Goal: Task Accomplishment & Management: Complete application form

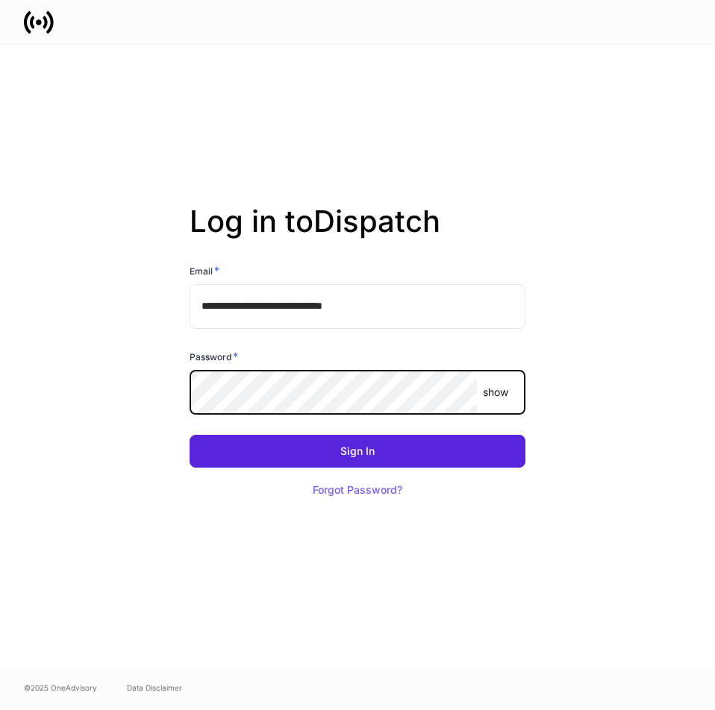
click at [190, 435] on button "Sign In" at bounding box center [358, 451] width 336 height 33
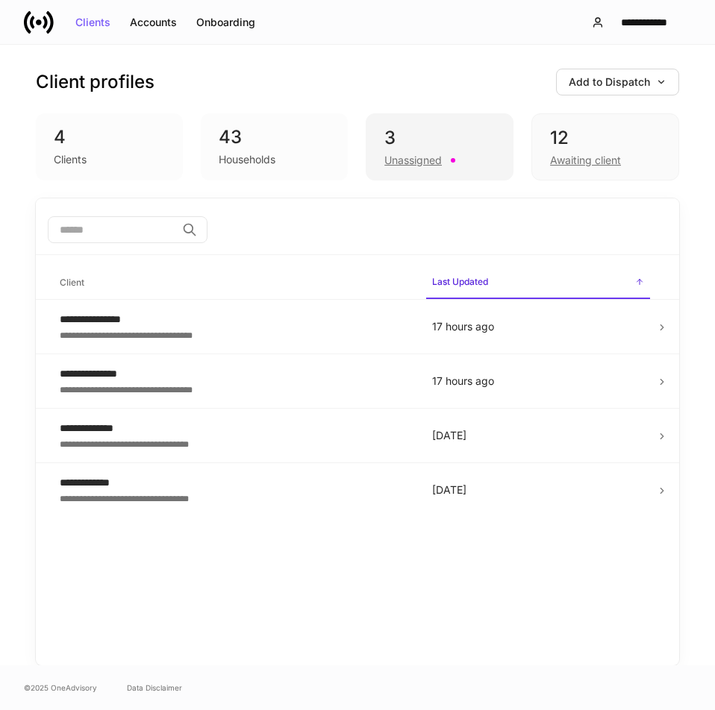
click at [428, 140] on div "3" at bounding box center [439, 138] width 110 height 24
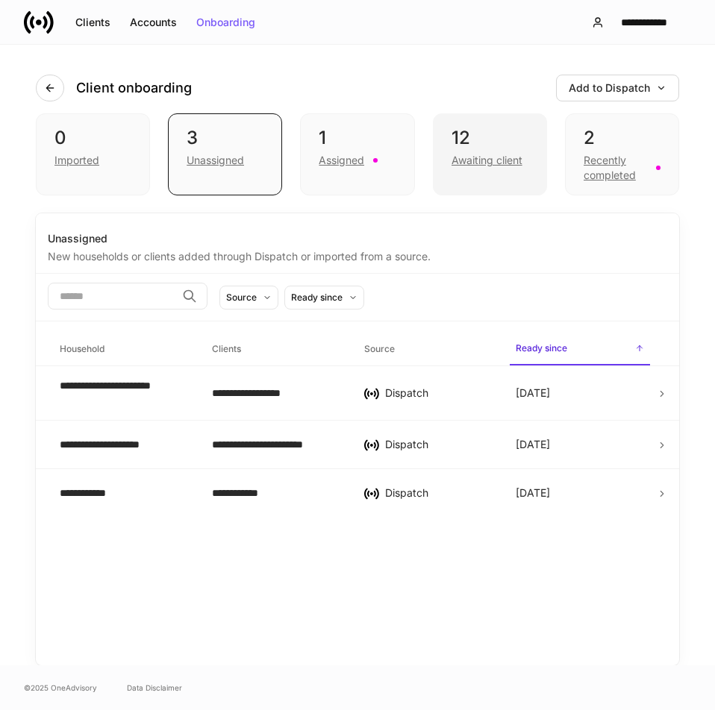
click at [477, 137] on div "12" at bounding box center [490, 138] width 77 height 24
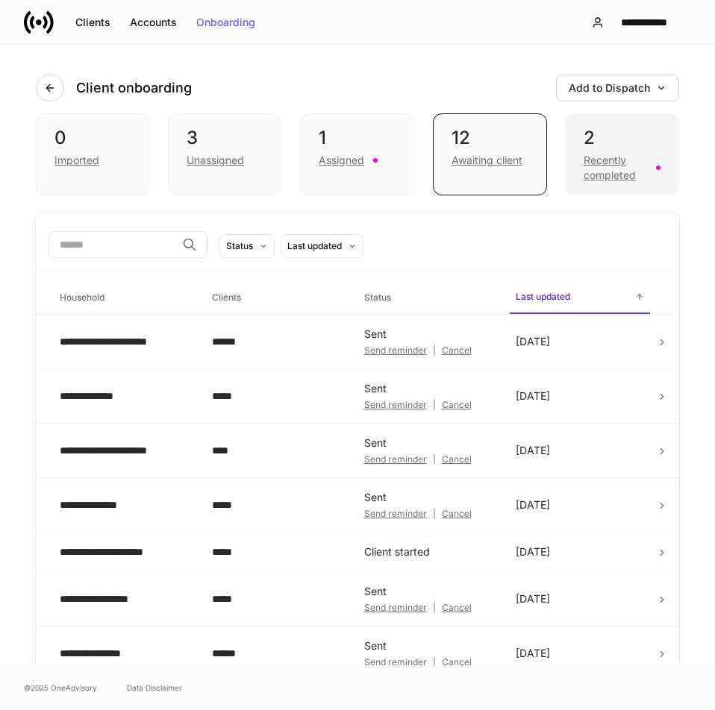
click at [608, 157] on div "Recently completed" at bounding box center [615, 168] width 63 height 30
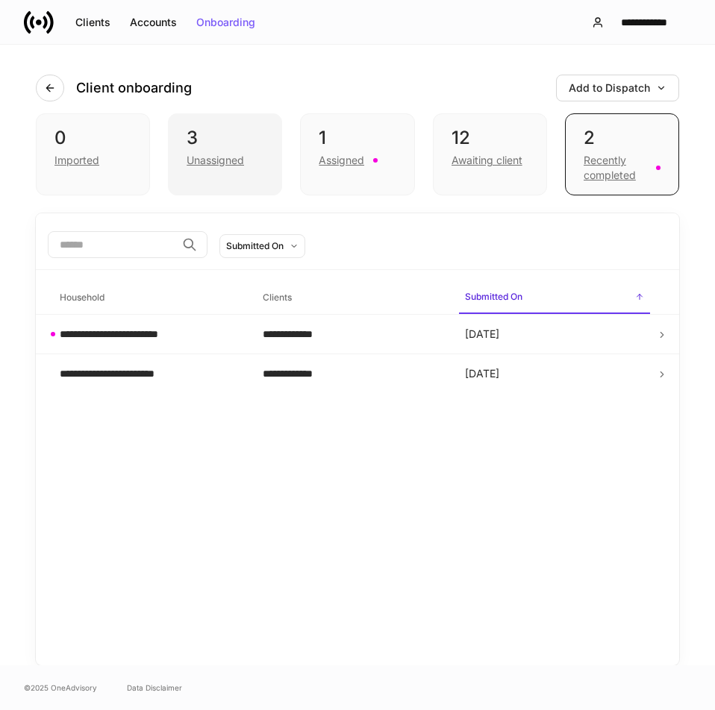
click at [221, 142] on div "3" at bounding box center [225, 138] width 77 height 24
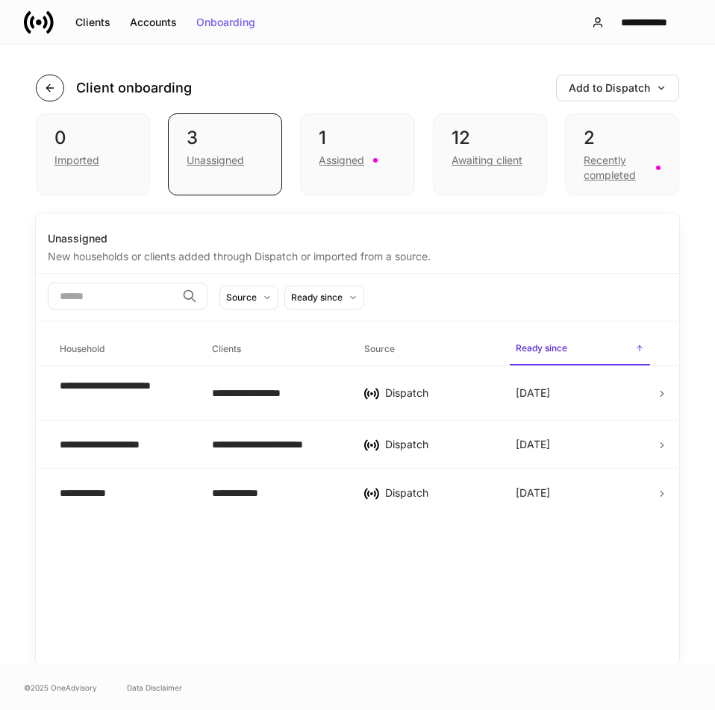
click at [51, 98] on button "button" at bounding box center [50, 88] width 28 height 27
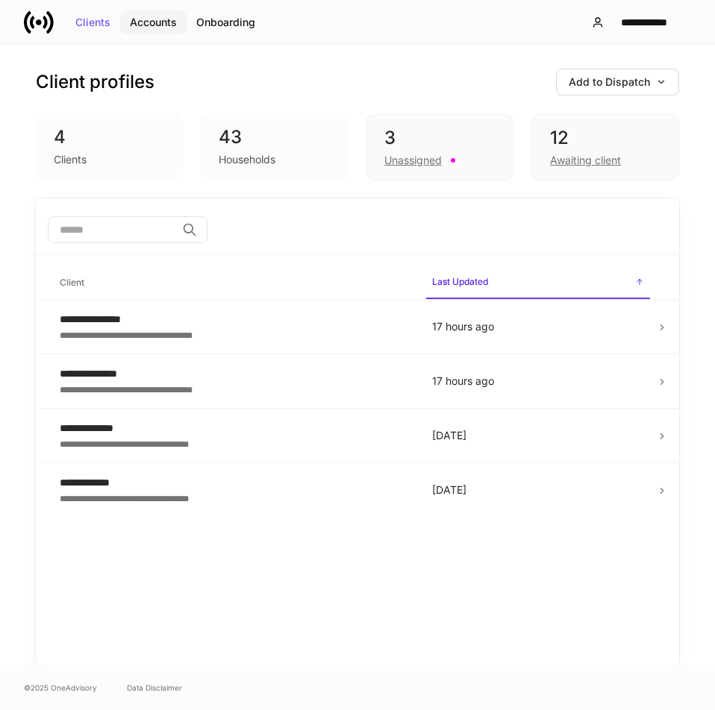
click at [157, 24] on div "Accounts" at bounding box center [153, 22] width 47 height 10
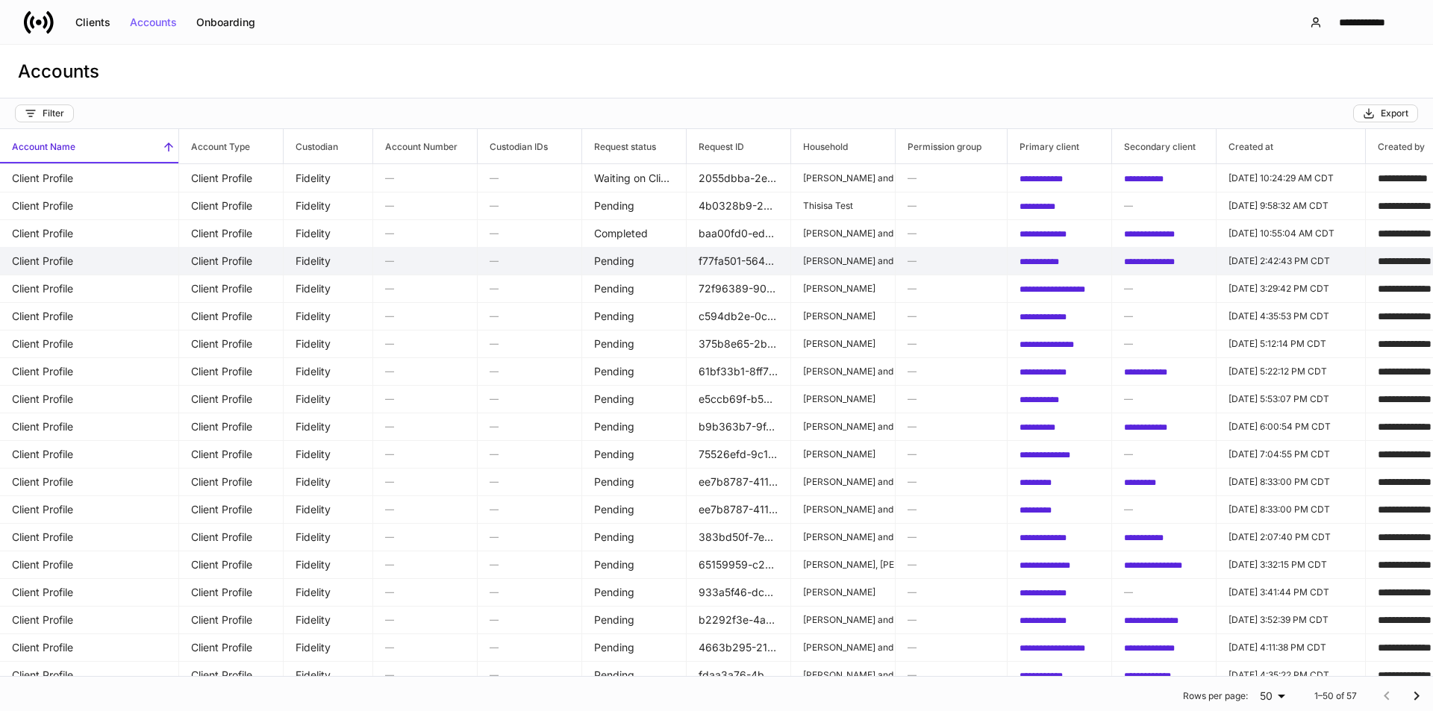
click at [82, 261] on td "Client Profile" at bounding box center [89, 261] width 179 height 28
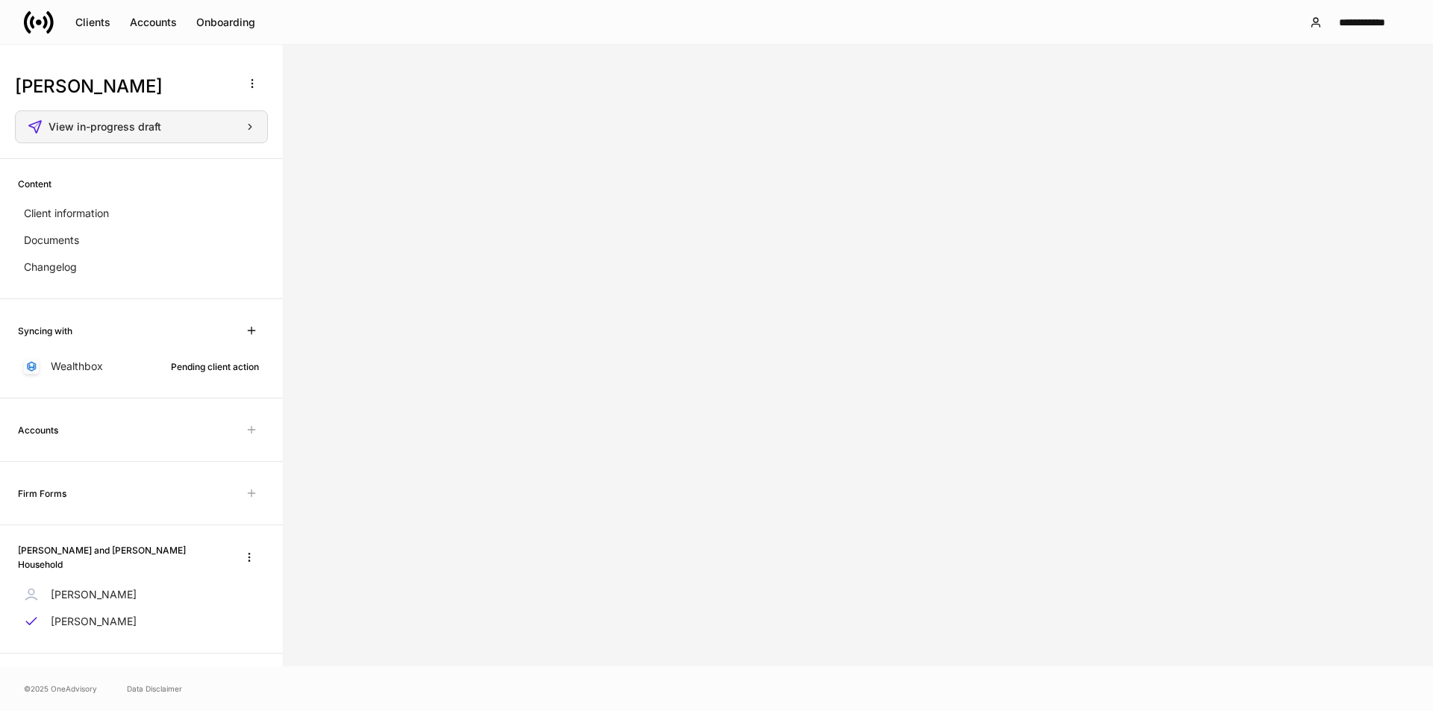
click at [118, 125] on span "View in-progress draft" at bounding box center [105, 127] width 113 height 10
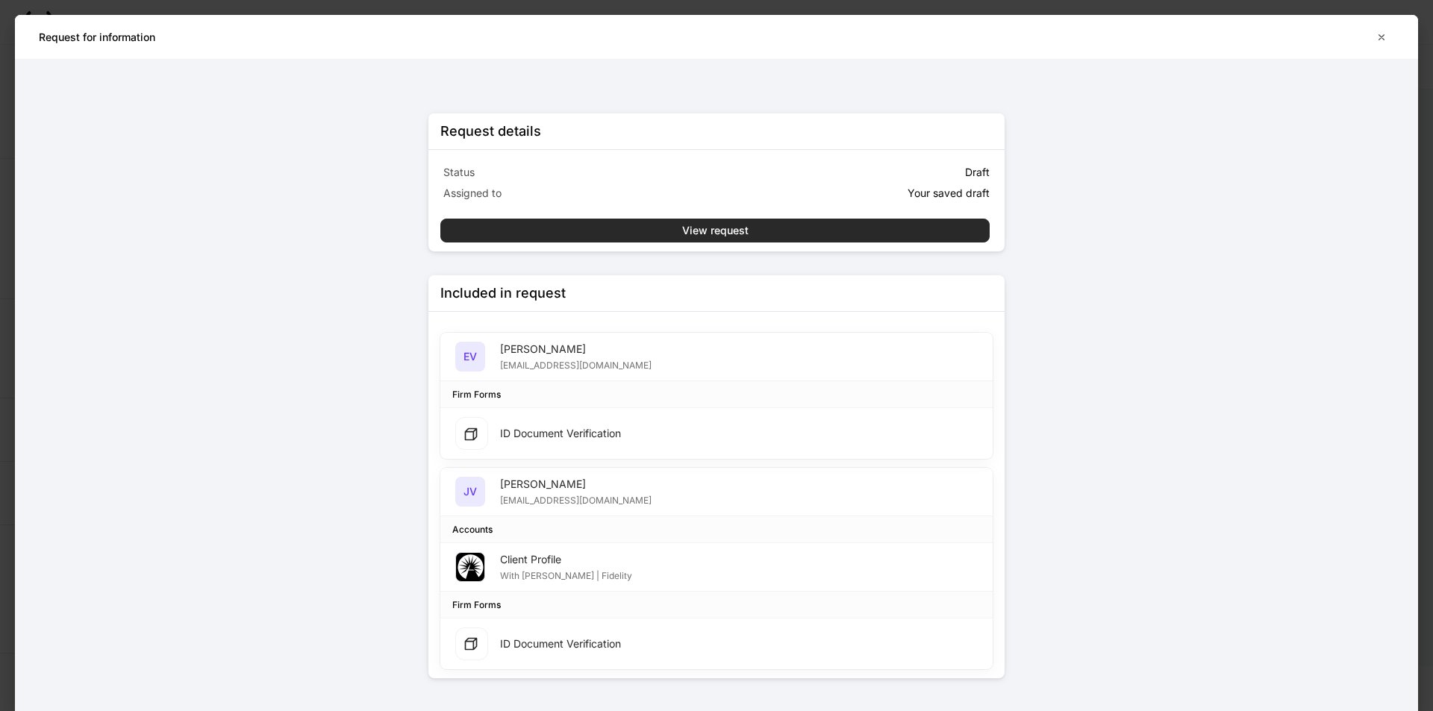
click at [714, 228] on button "View request" at bounding box center [714, 231] width 549 height 24
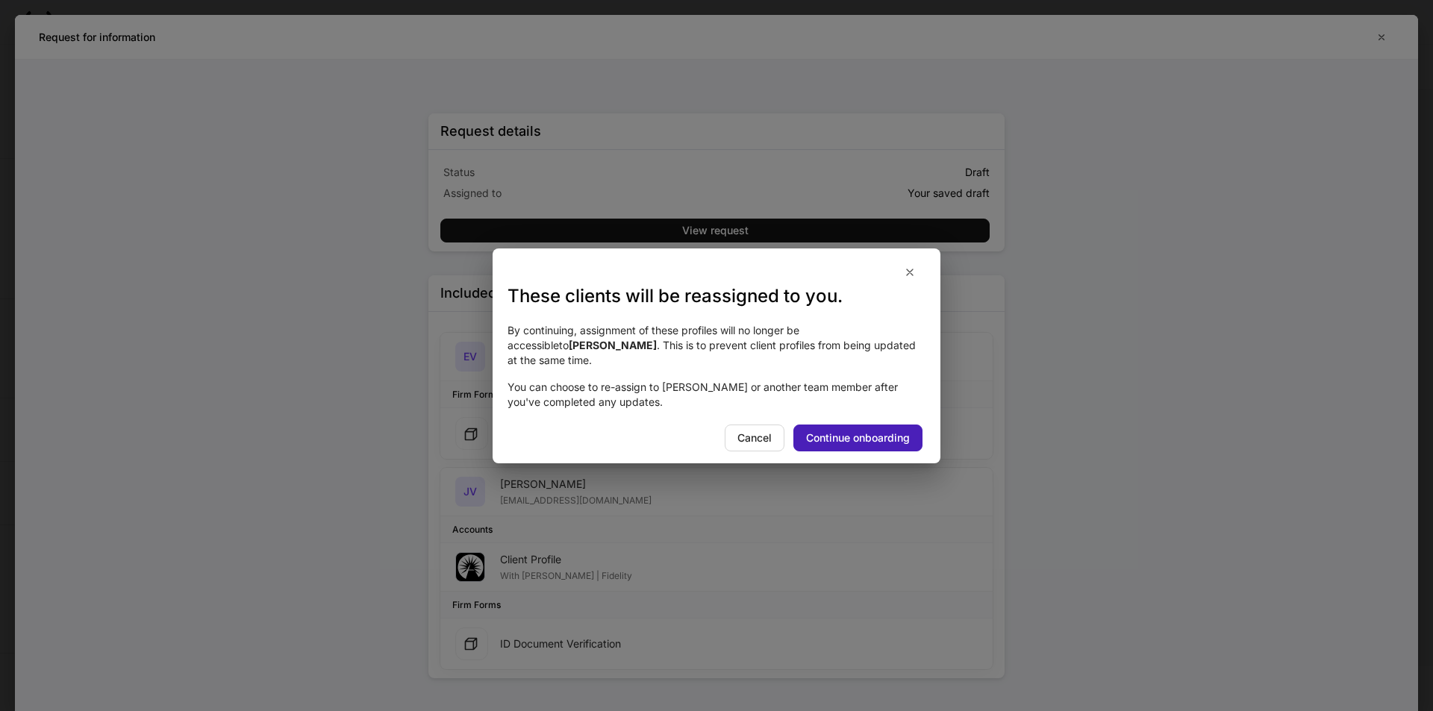
click at [714, 433] on div "Continue onboarding" at bounding box center [858, 438] width 104 height 10
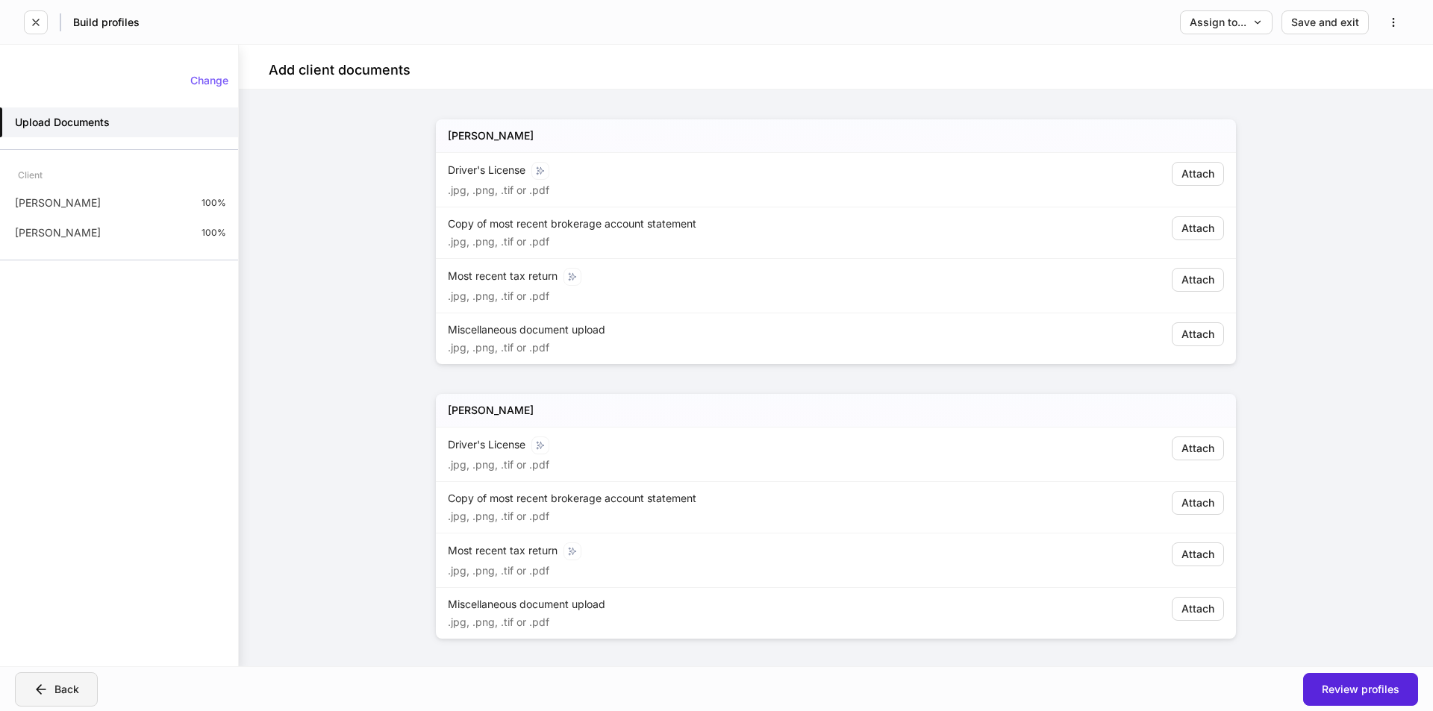
click at [50, 693] on div "Back" at bounding box center [57, 689] width 46 height 15
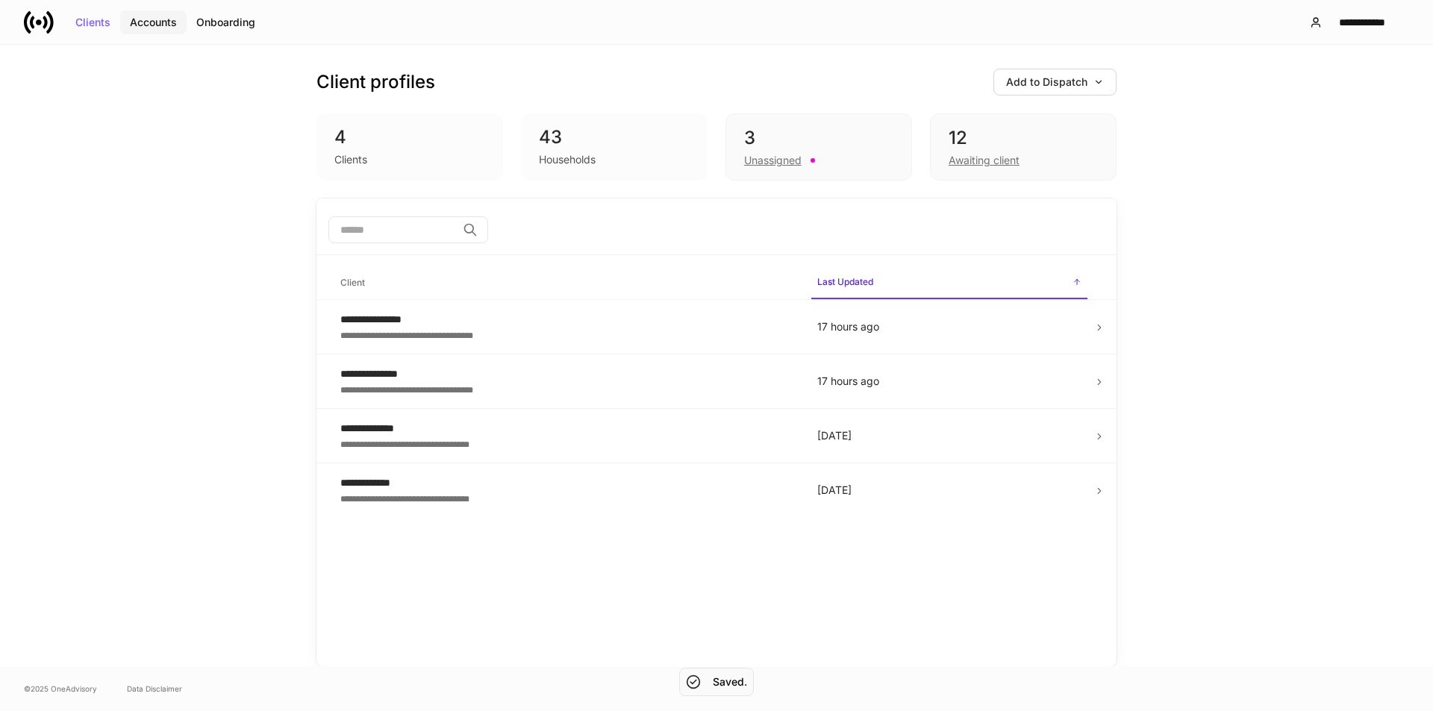
click at [166, 24] on div "Accounts" at bounding box center [153, 22] width 47 height 10
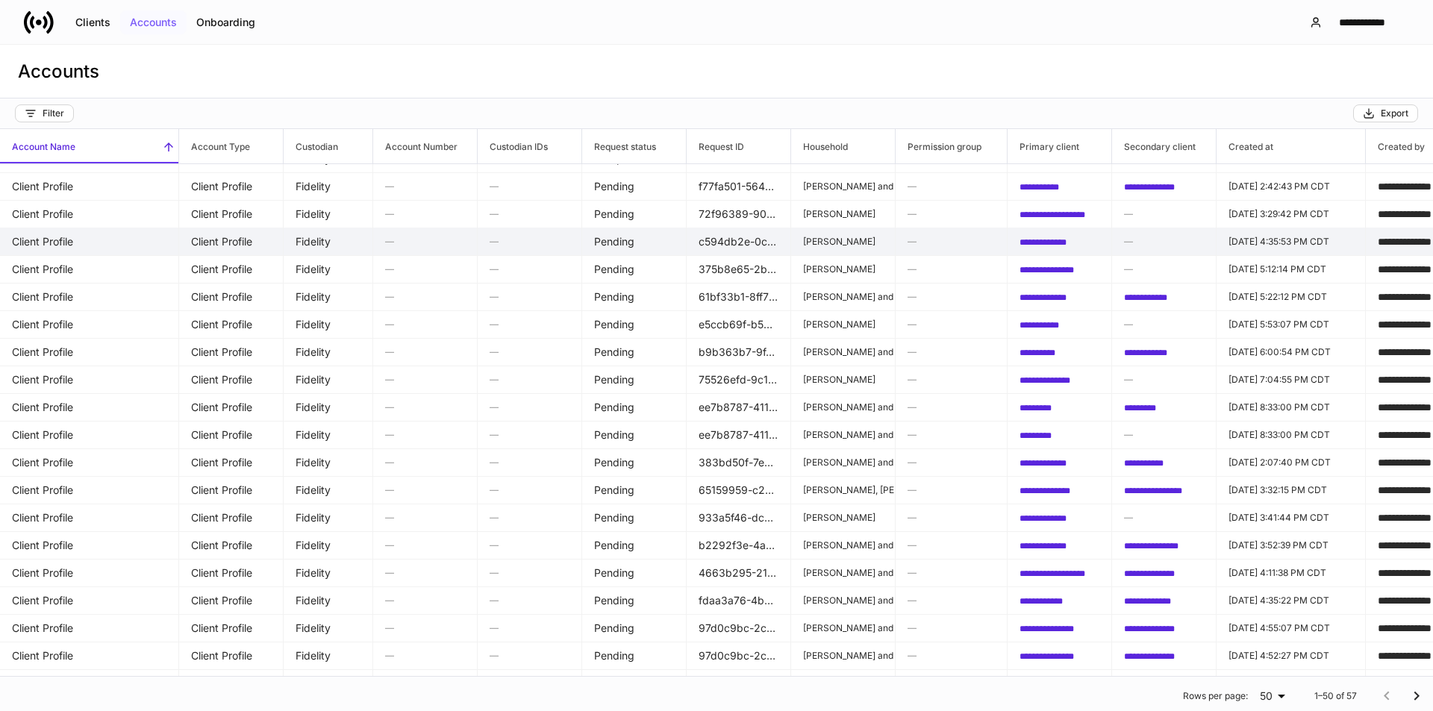
scroll to position [77, 0]
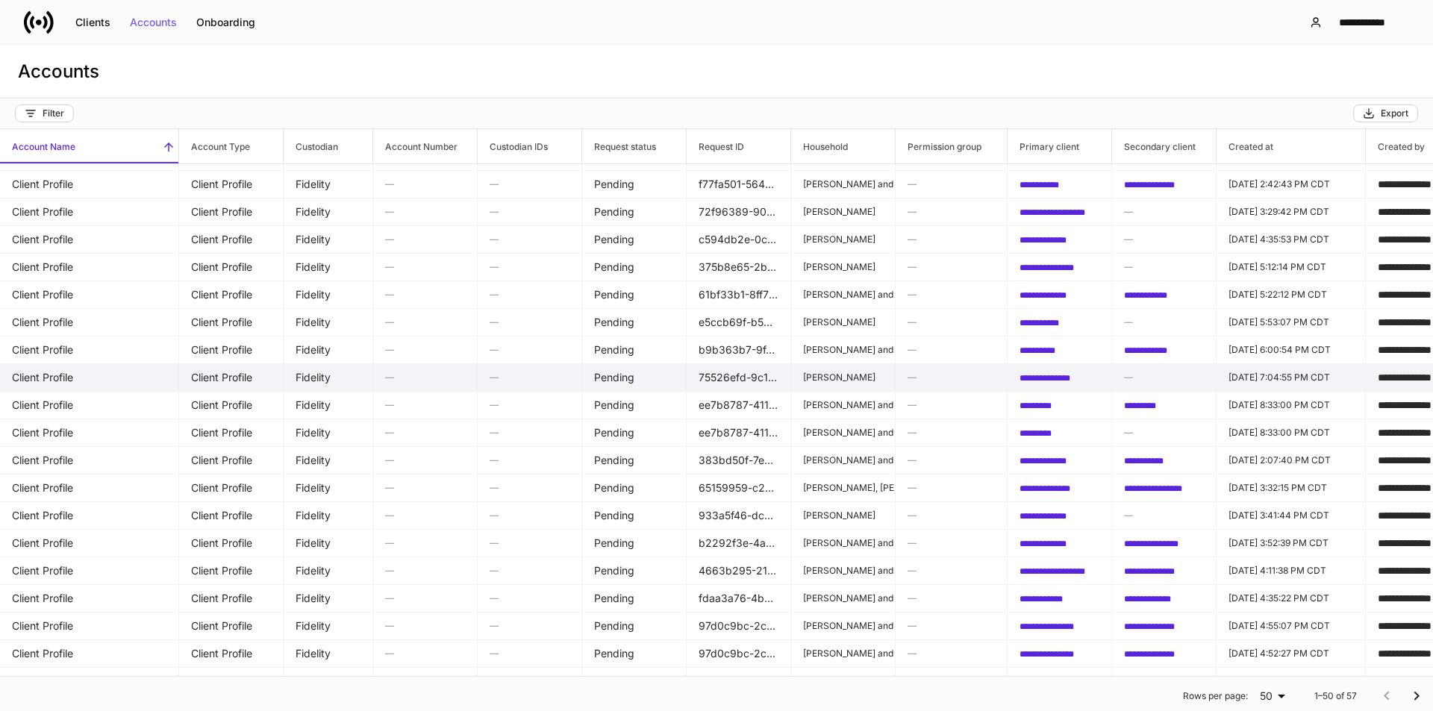
click at [65, 375] on td "Client Profile" at bounding box center [89, 377] width 179 height 28
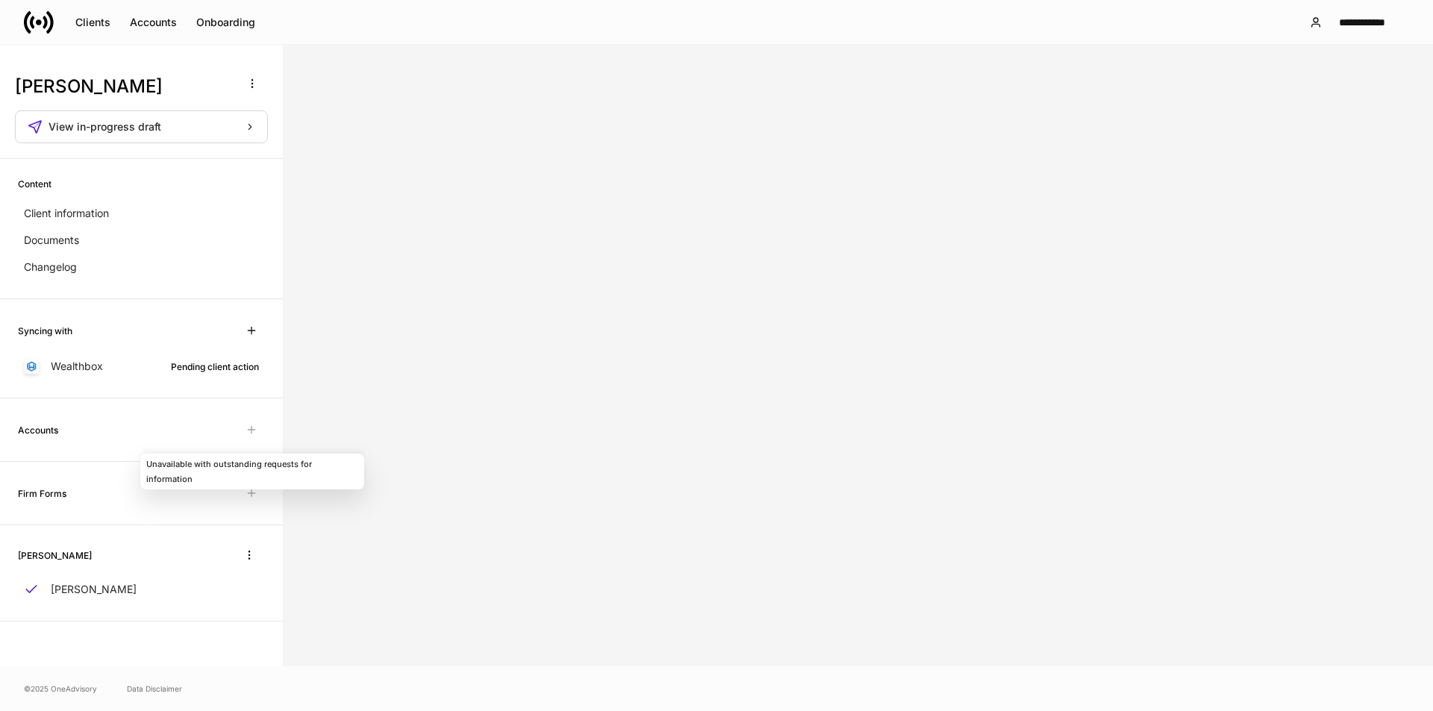
click at [252, 431] on span "Unavailable with outstanding requests for information" at bounding box center [251, 429] width 27 height 27
click at [128, 128] on span "View in-progress draft" at bounding box center [105, 127] width 113 height 10
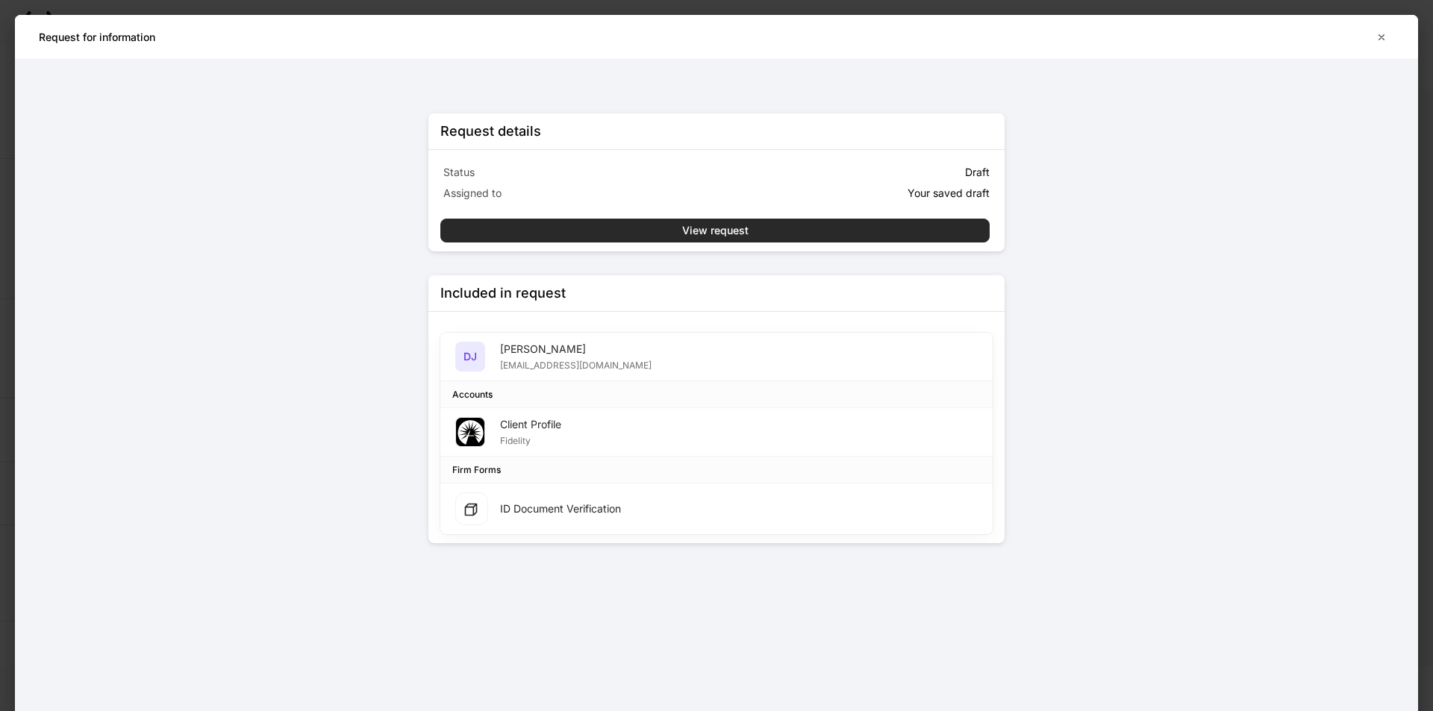
click at [617, 228] on button "View request" at bounding box center [714, 231] width 549 height 24
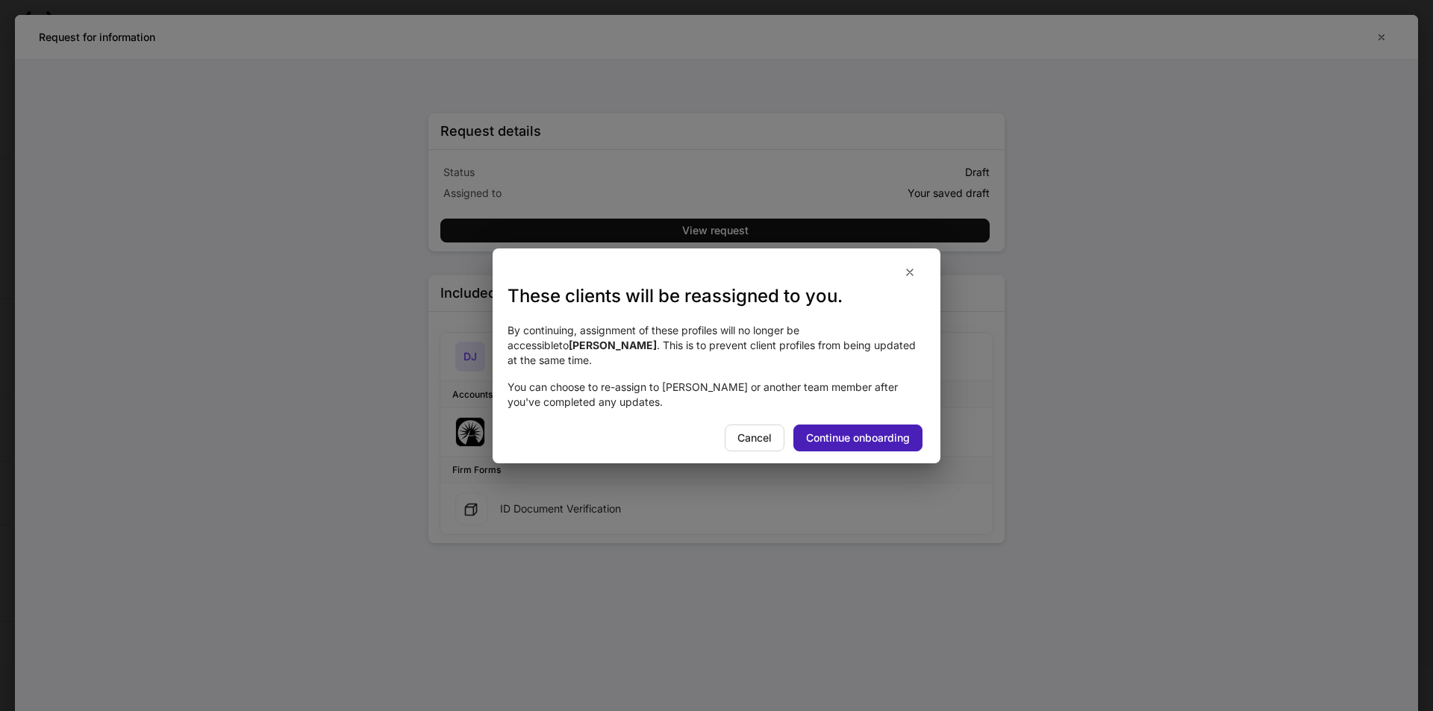
click at [714, 433] on div "Continue onboarding" at bounding box center [858, 438] width 104 height 10
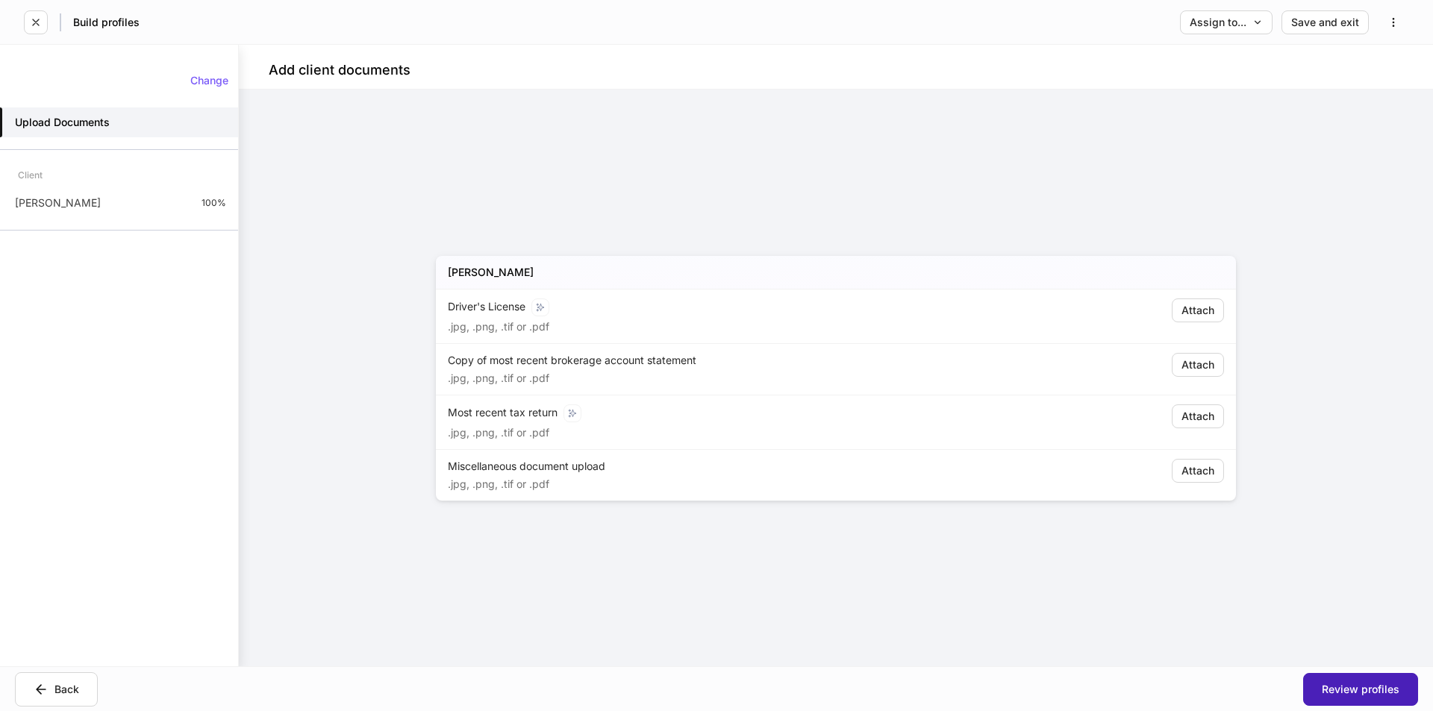
click at [714, 697] on button "Review profiles" at bounding box center [1360, 689] width 115 height 33
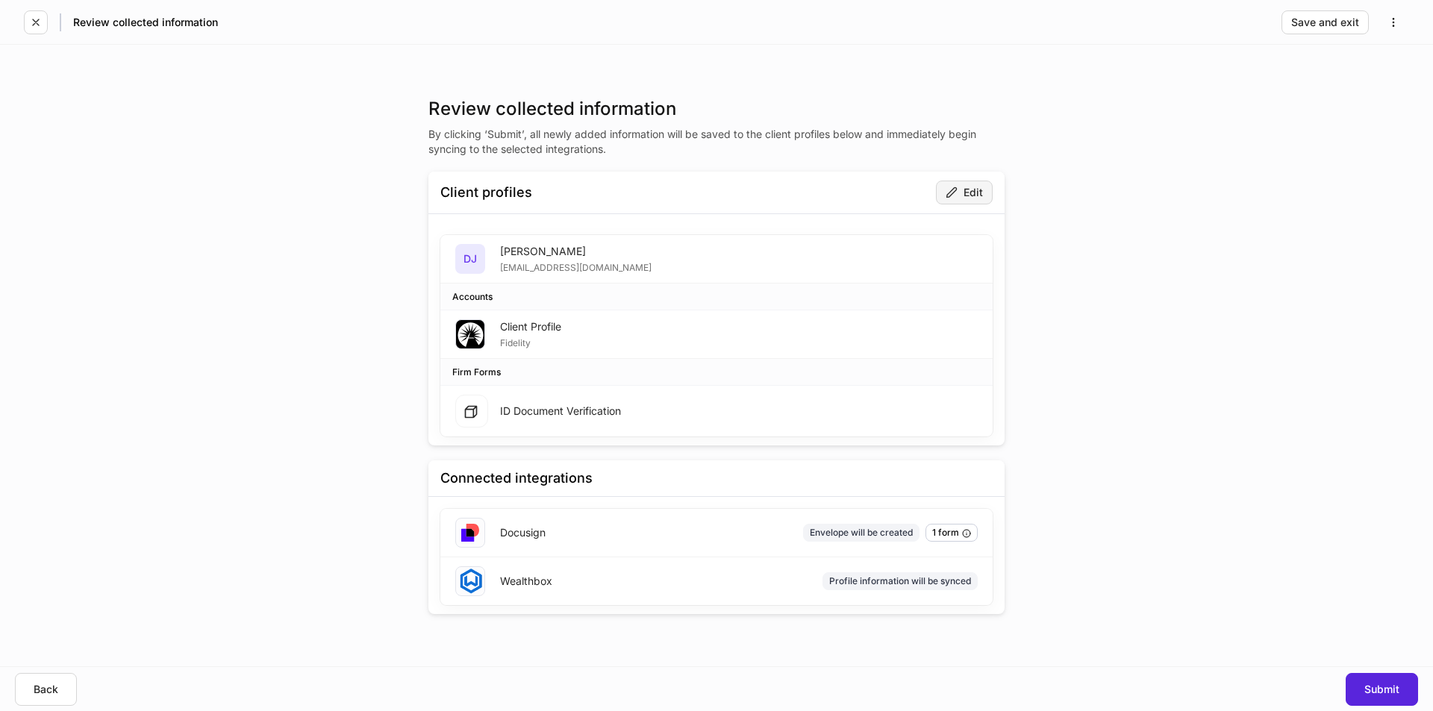
click at [714, 190] on icon "button" at bounding box center [952, 192] width 10 height 10
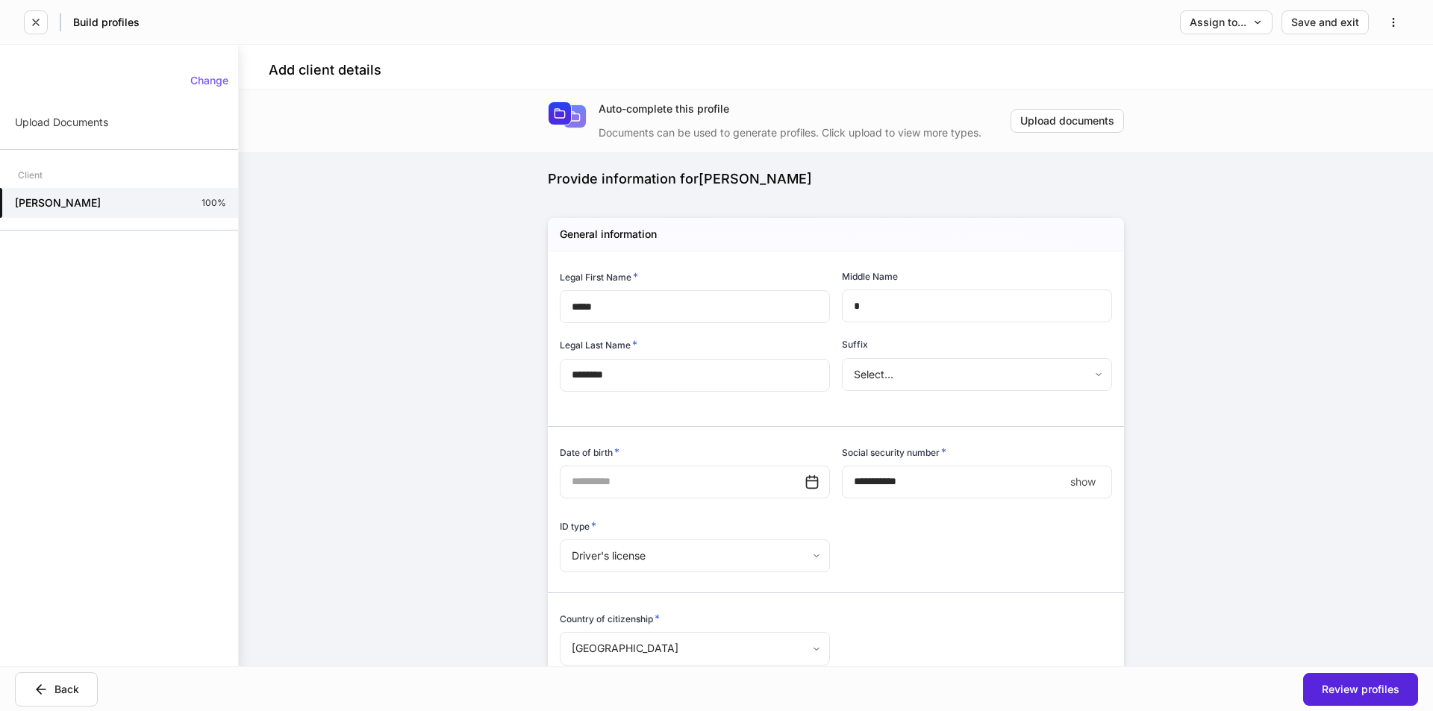
type input "**********"
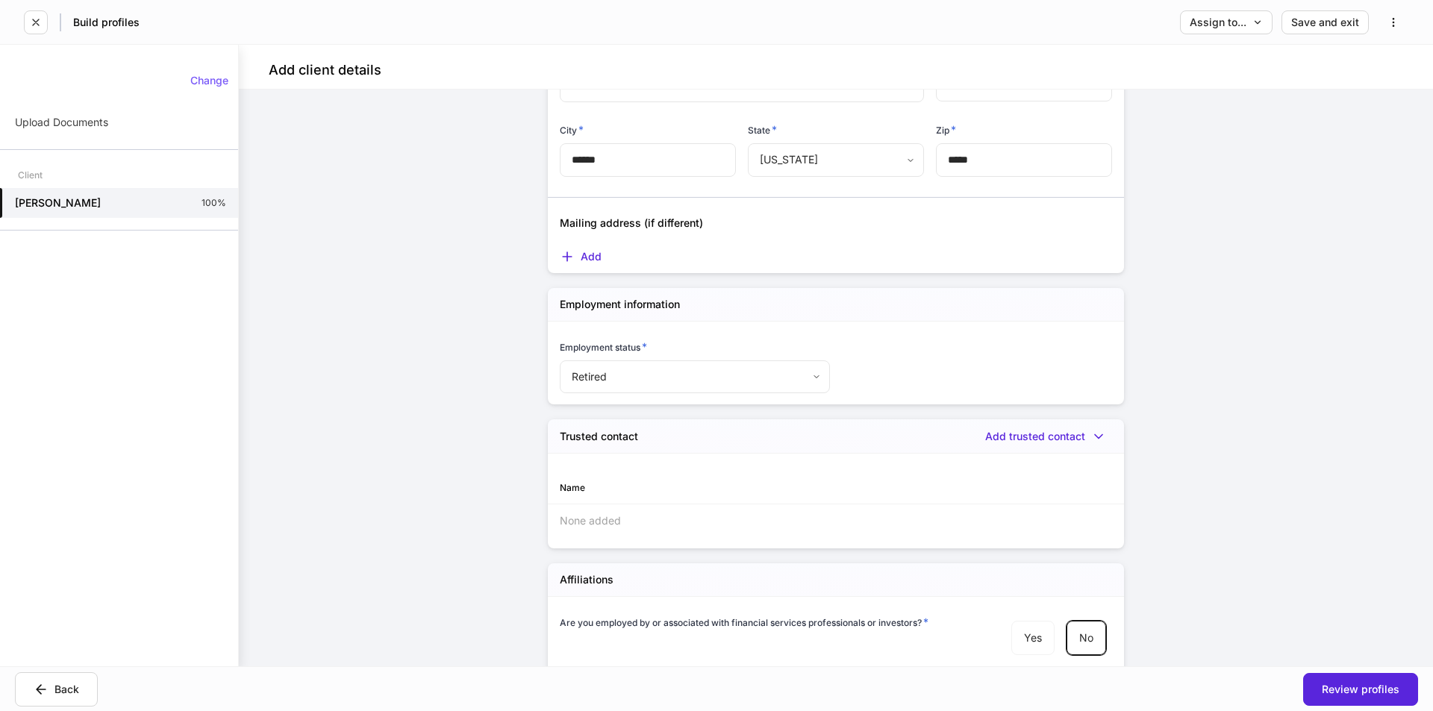
scroll to position [1406, 0]
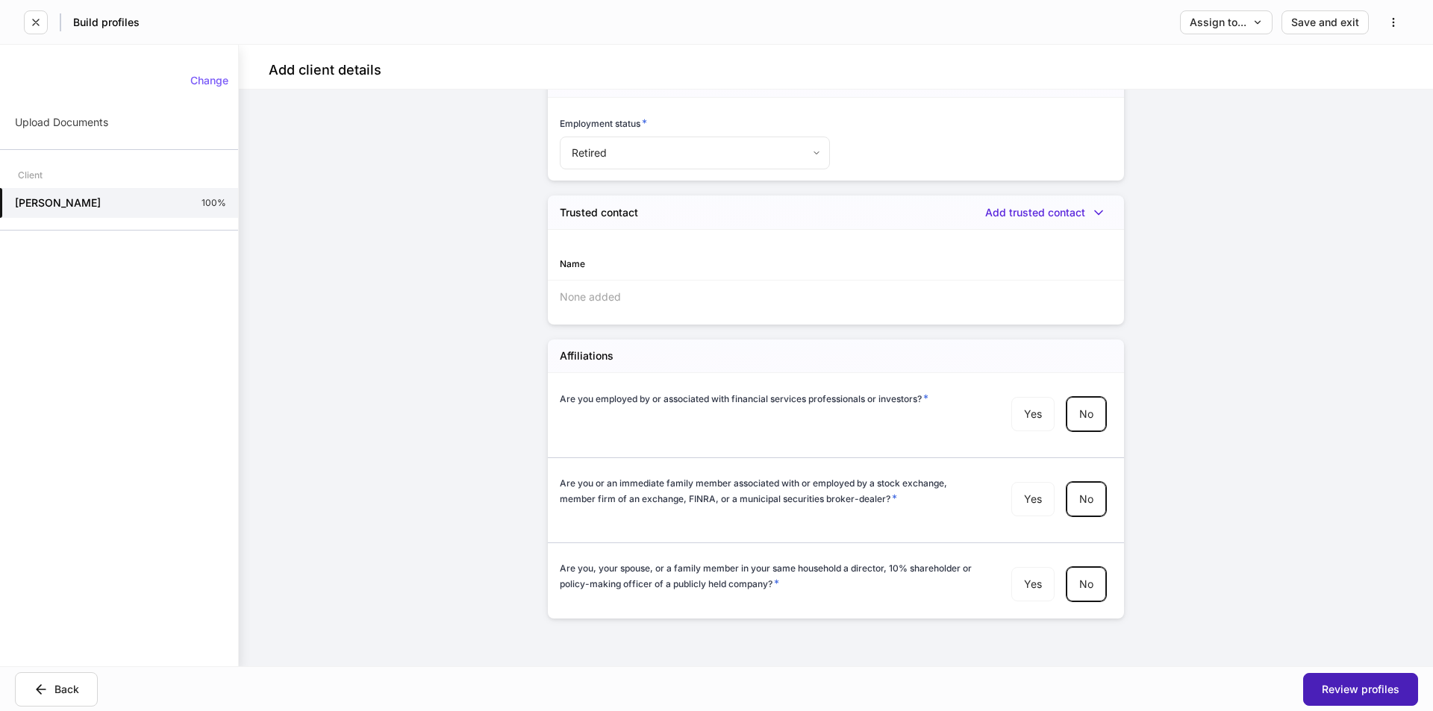
click at [714, 677] on button "Review profiles" at bounding box center [1360, 689] width 115 height 33
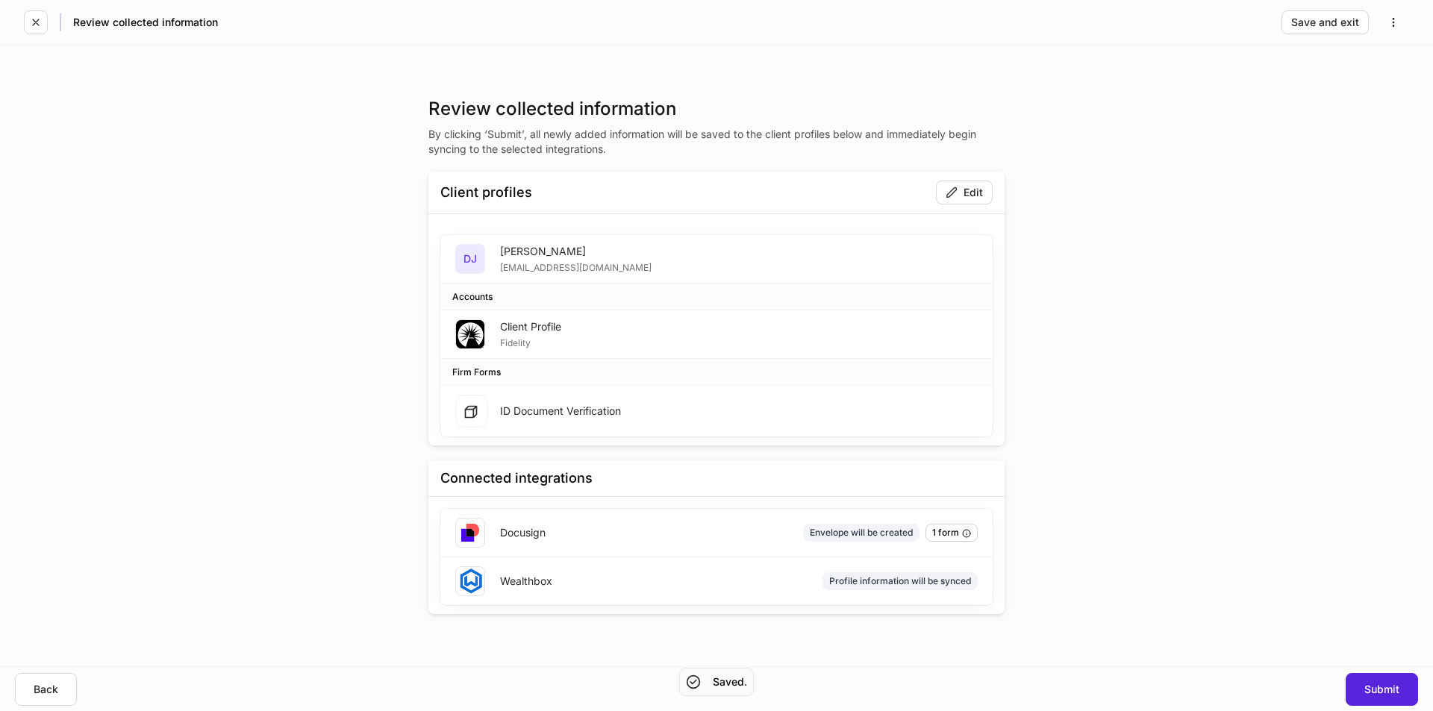
click at [525, 327] on div "Client Profile" at bounding box center [530, 326] width 61 height 15
click at [714, 190] on div "Edit" at bounding box center [964, 193] width 37 height 12
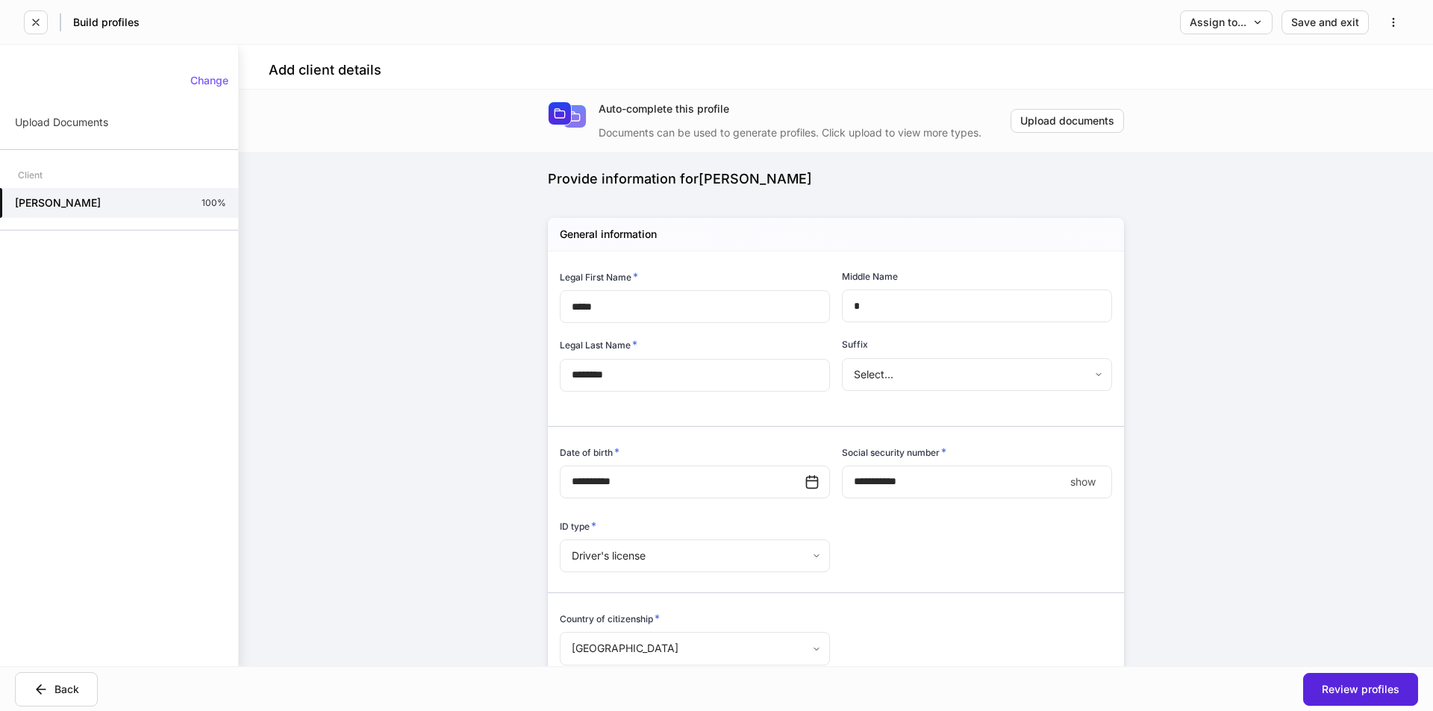
type input "**********"
click at [65, 686] on div "Back" at bounding box center [57, 689] width 46 height 15
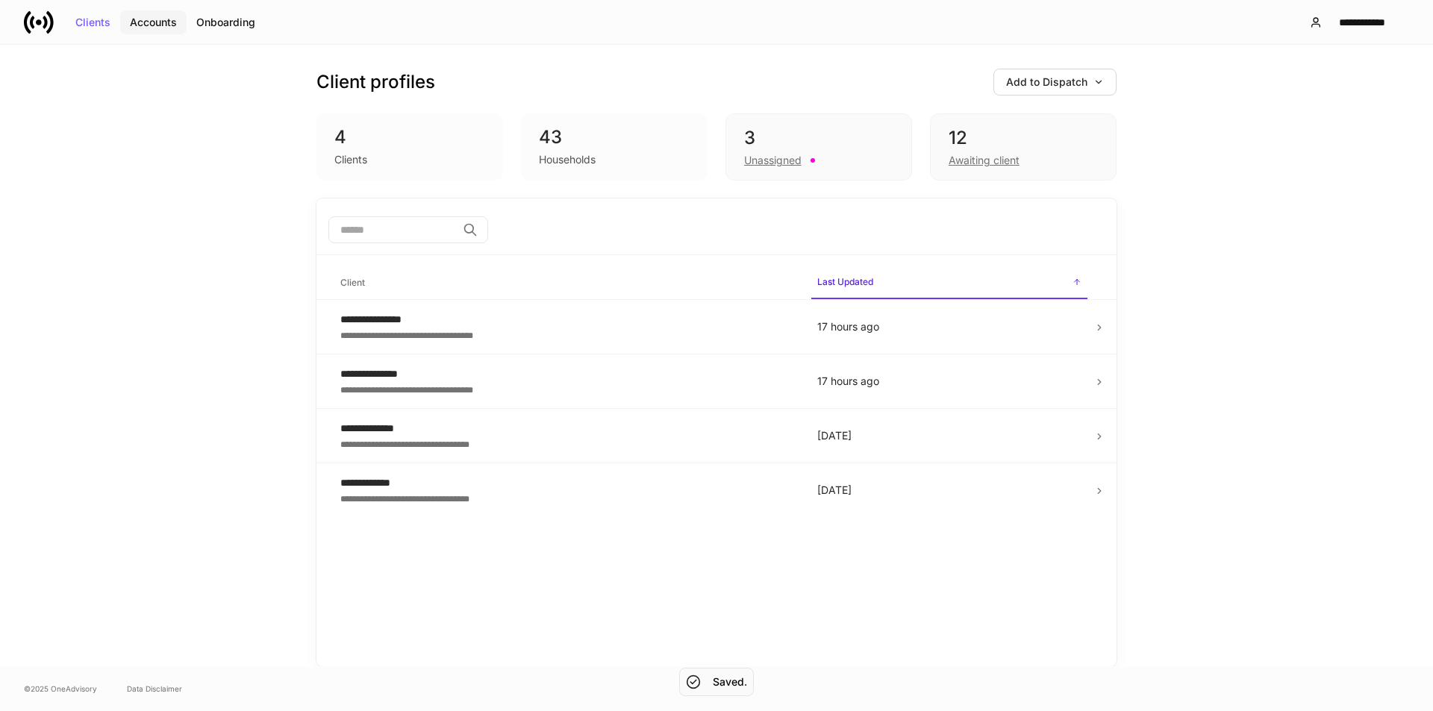
click at [149, 27] on div "Accounts" at bounding box center [153, 22] width 47 height 10
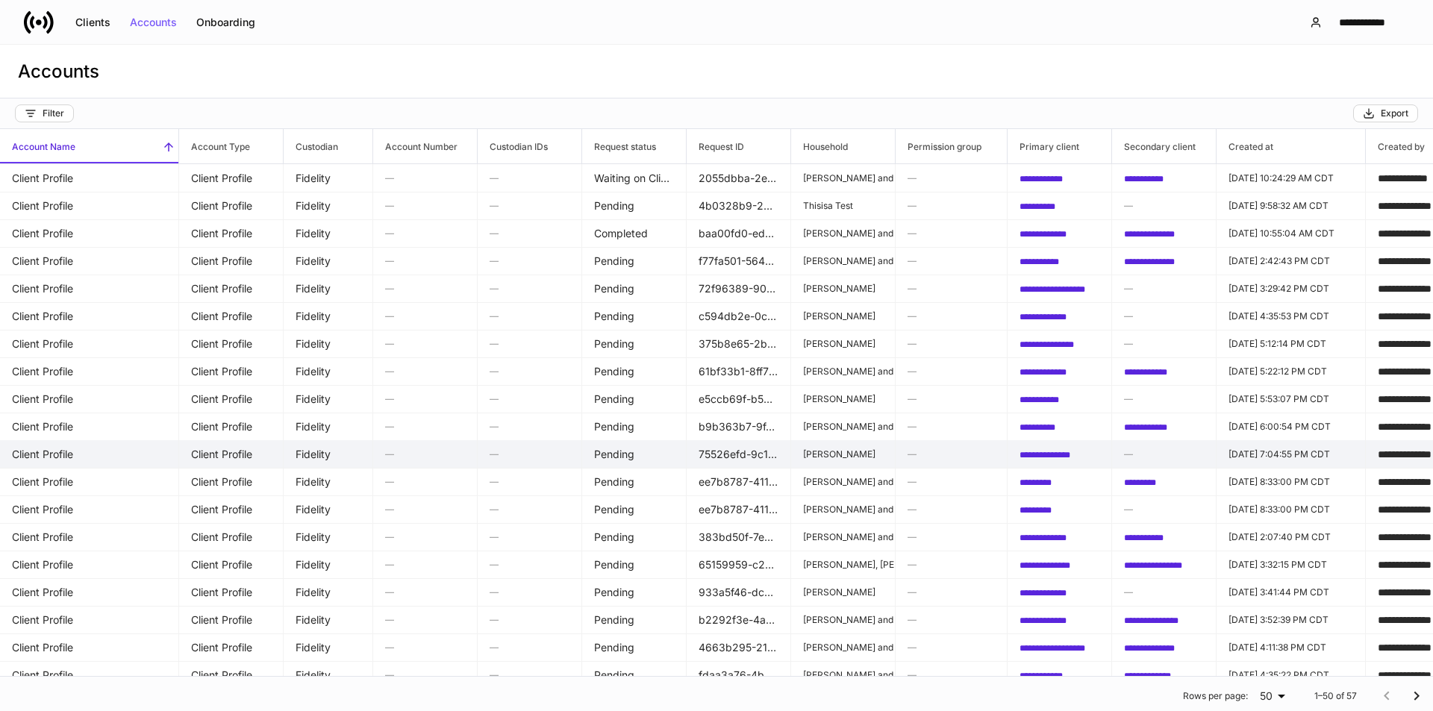
click at [273, 452] on td "Client Profile" at bounding box center [231, 454] width 104 height 28
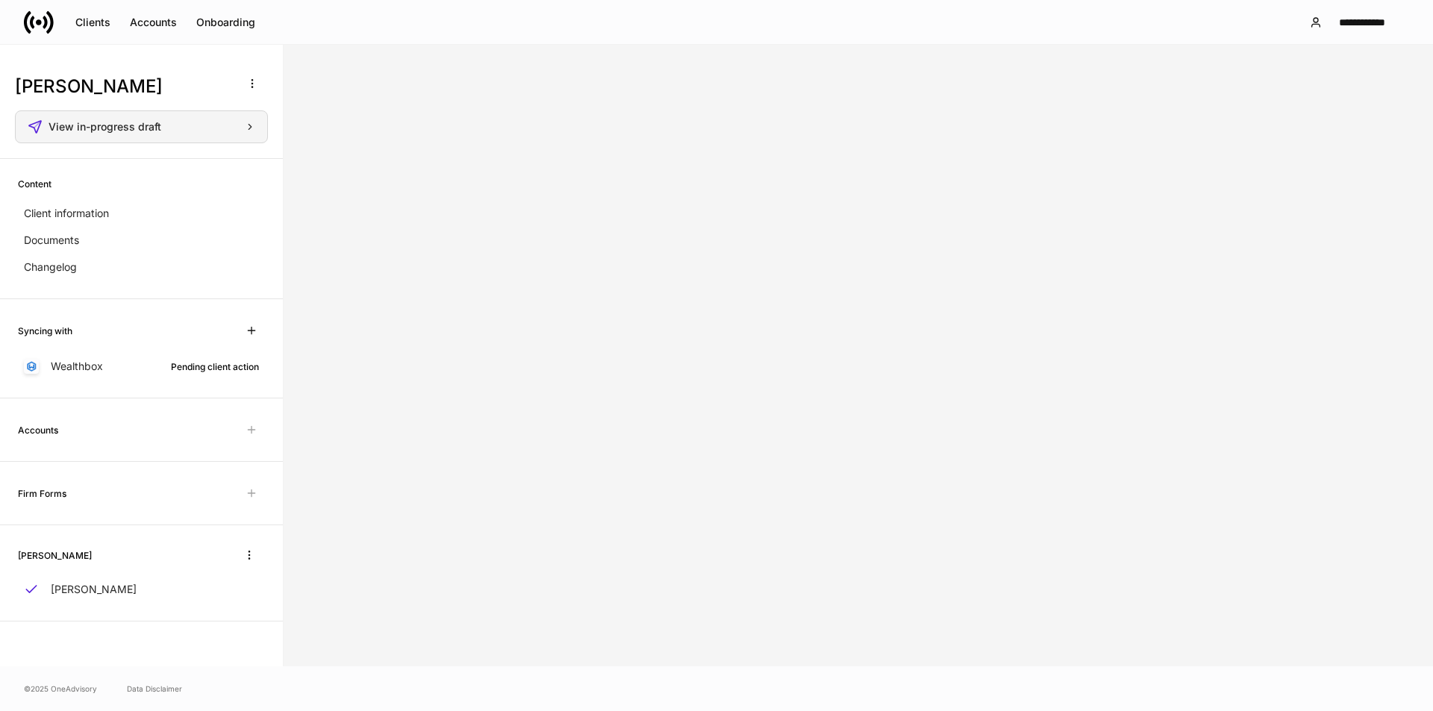
click at [124, 126] on span "View in-progress draft" at bounding box center [105, 127] width 113 height 10
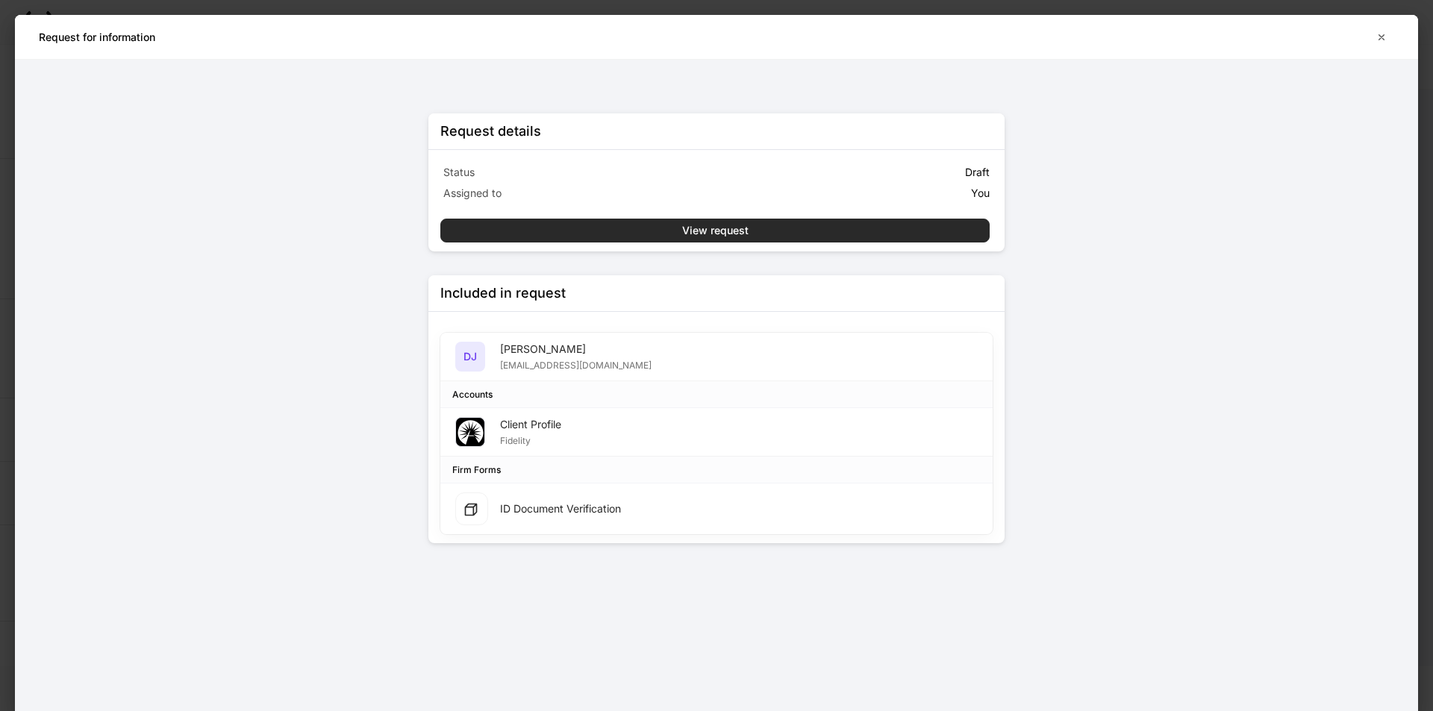
click at [678, 231] on button "View request" at bounding box center [714, 231] width 549 height 24
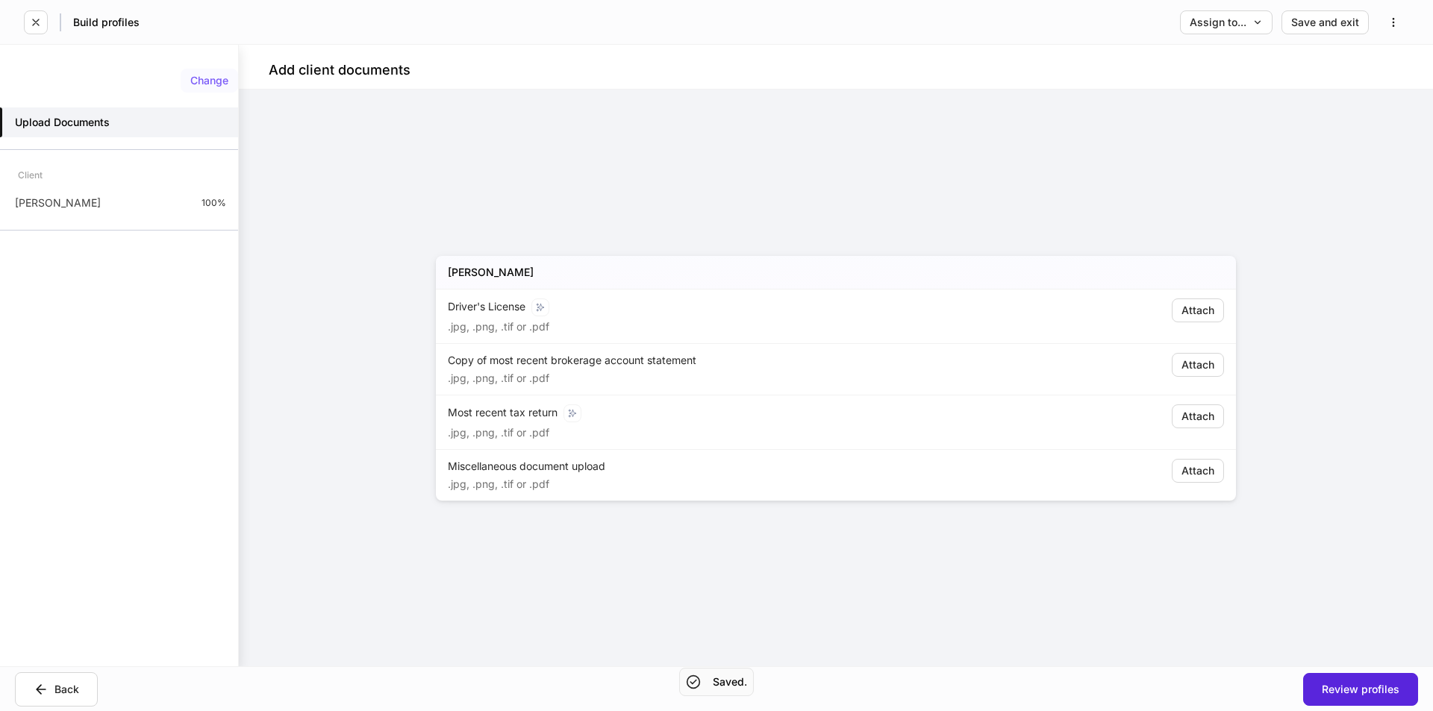
click at [225, 75] on div "Change" at bounding box center [209, 80] width 38 height 10
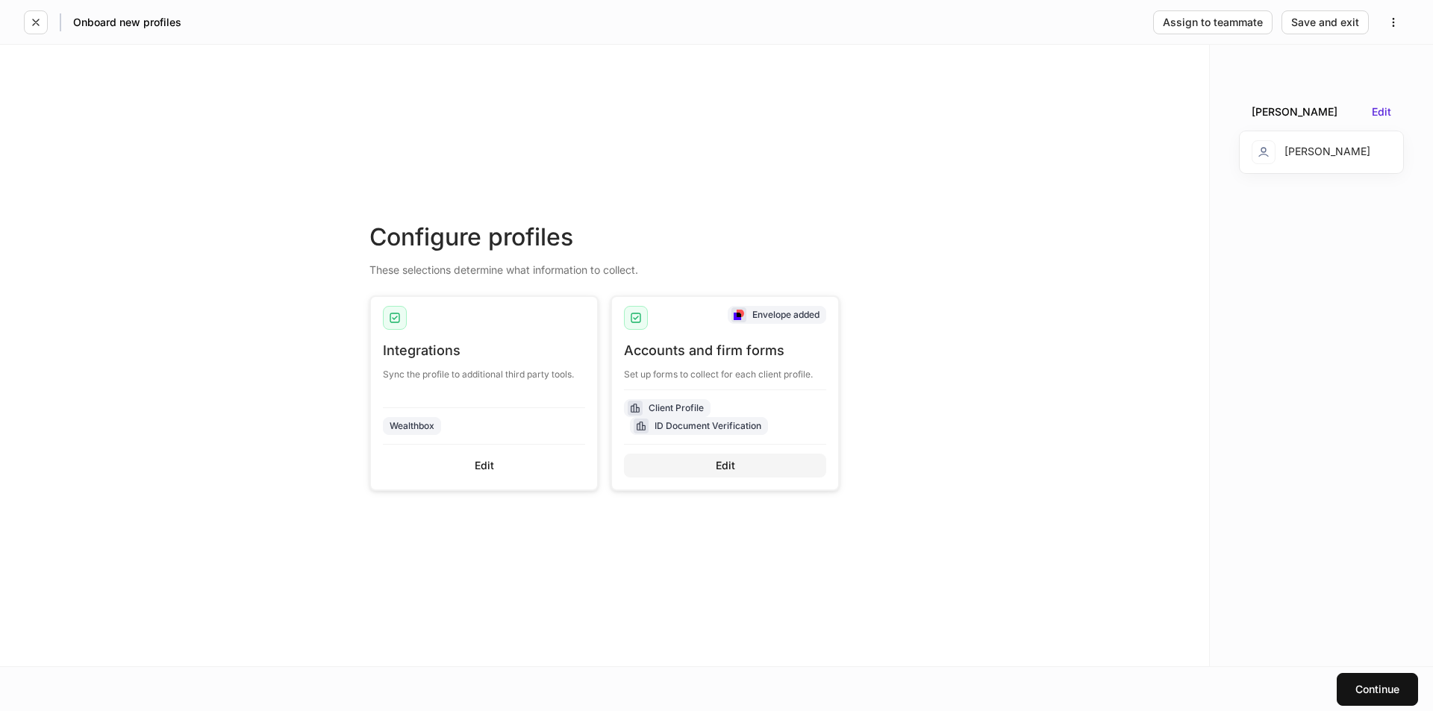
click at [714, 460] on div "Edit" at bounding box center [725, 465] width 19 height 10
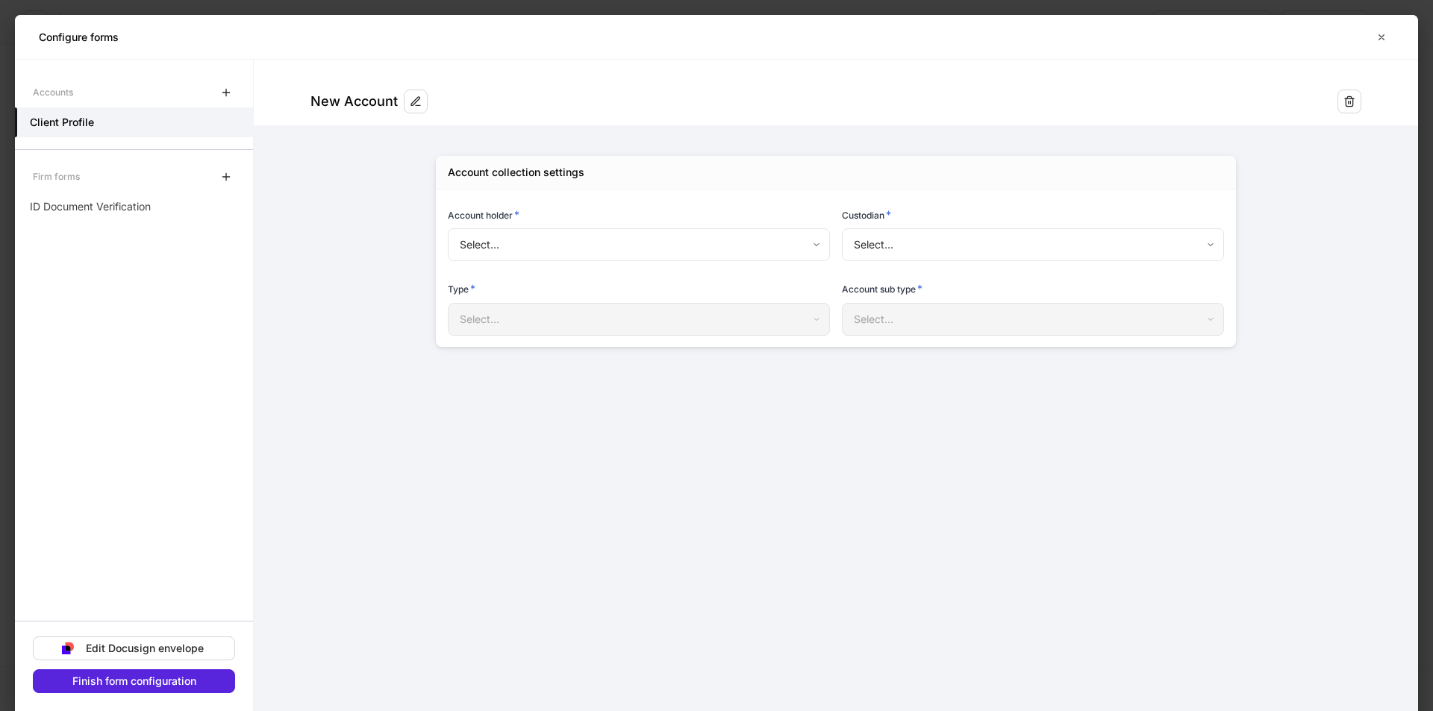
type input "**********"
type input "********"
type input "**********"
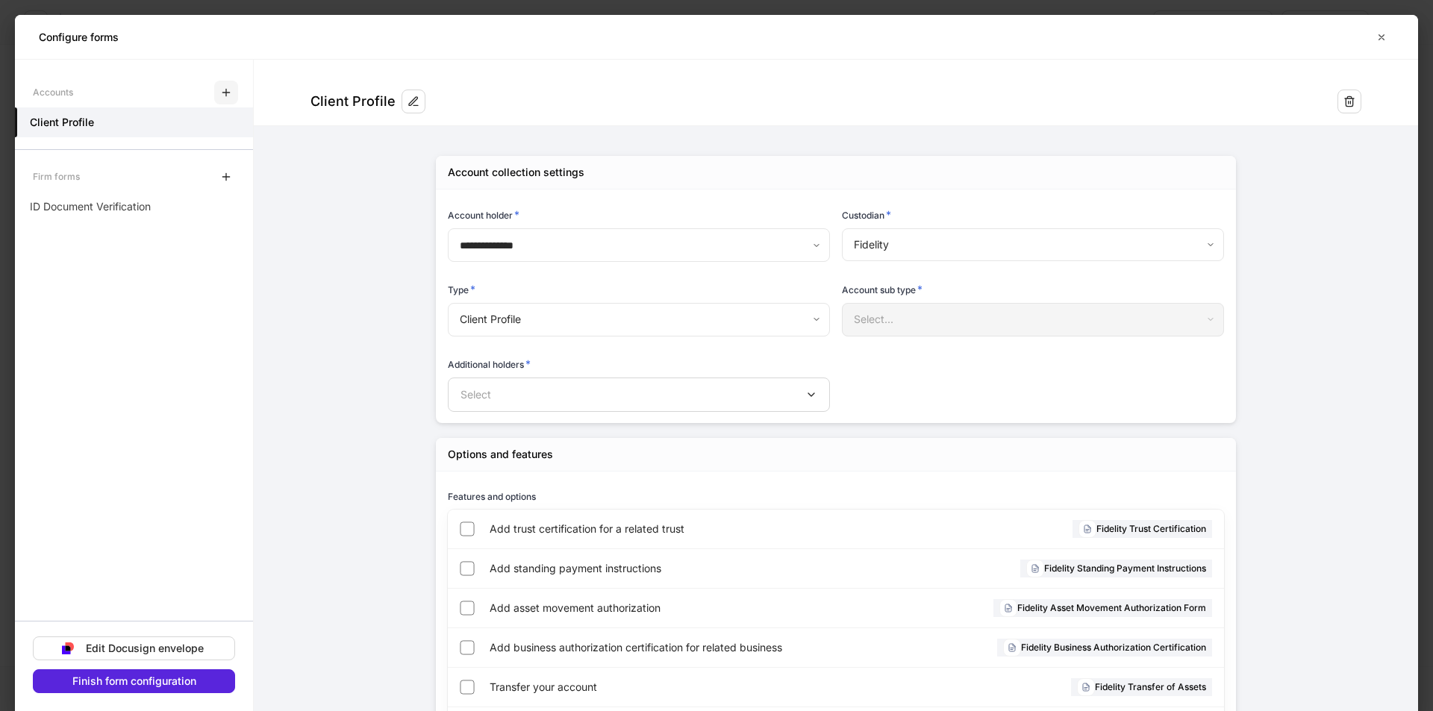
click at [226, 93] on icon "button" at bounding box center [225, 92] width 7 height 7
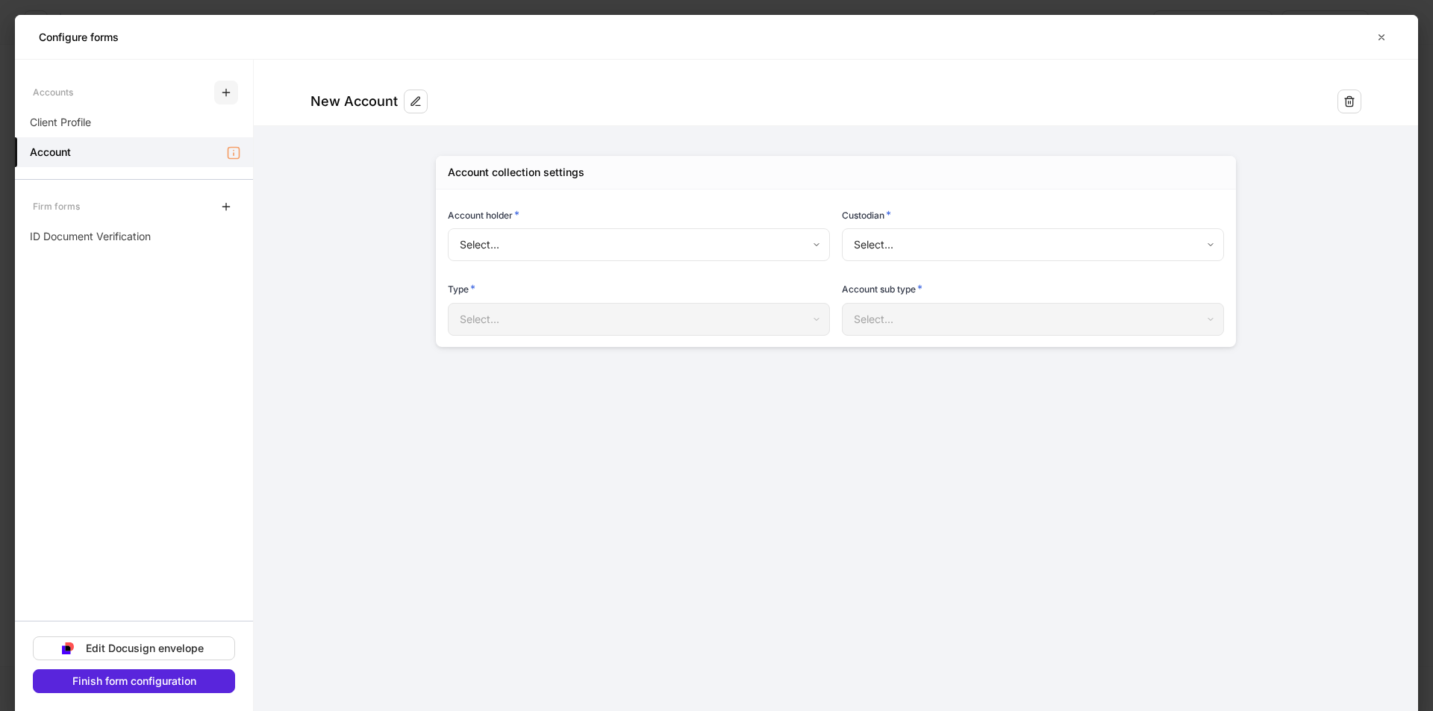
type input "**********"
click at [714, 249] on body "**********" at bounding box center [716, 355] width 1433 height 711
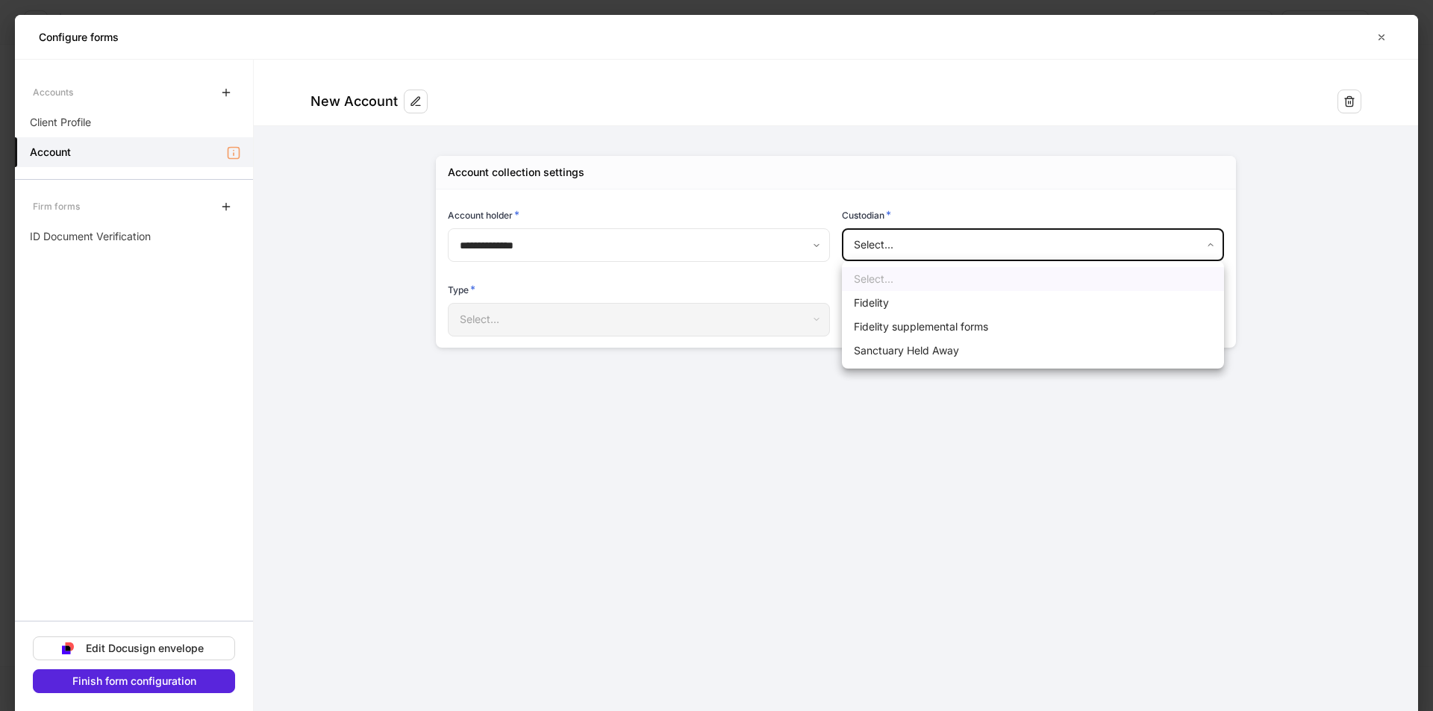
click at [490, 434] on div at bounding box center [716, 355] width 1433 height 711
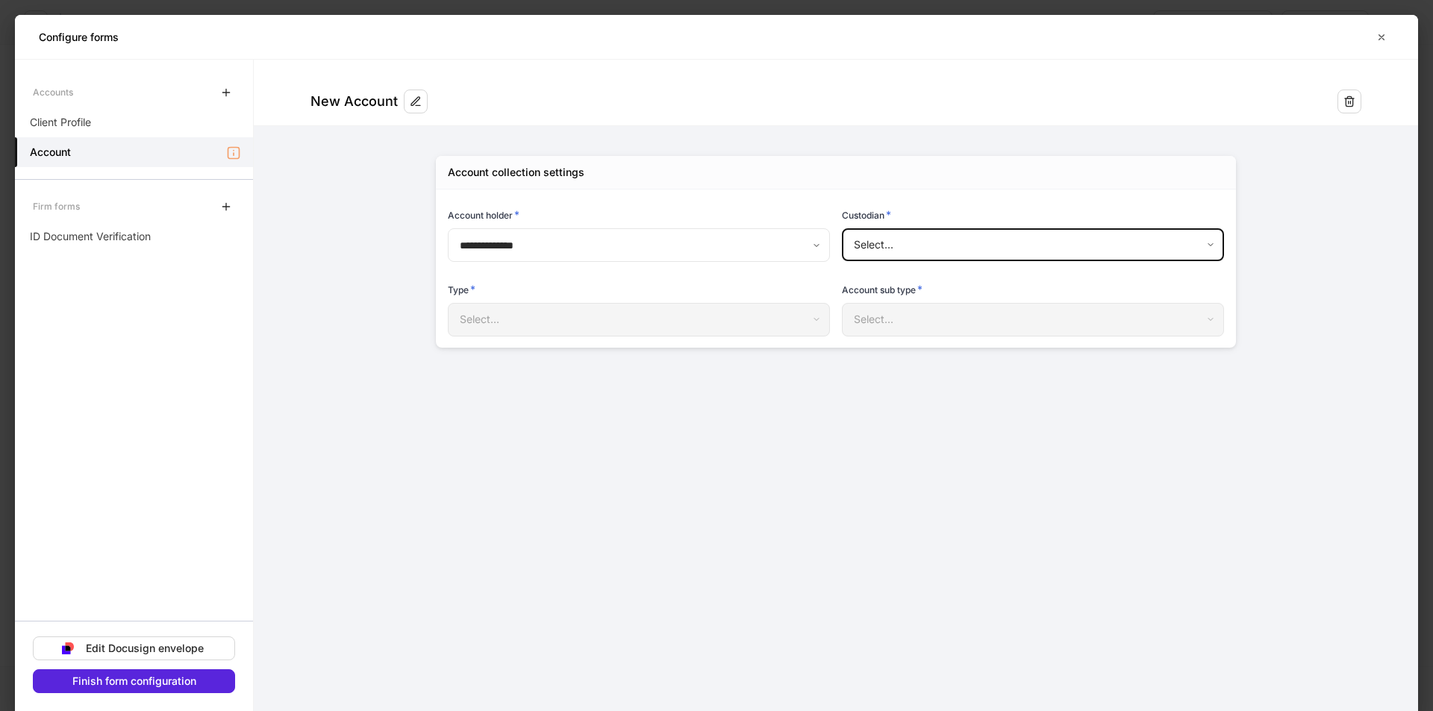
click at [714, 243] on body "**********" at bounding box center [716, 355] width 1433 height 711
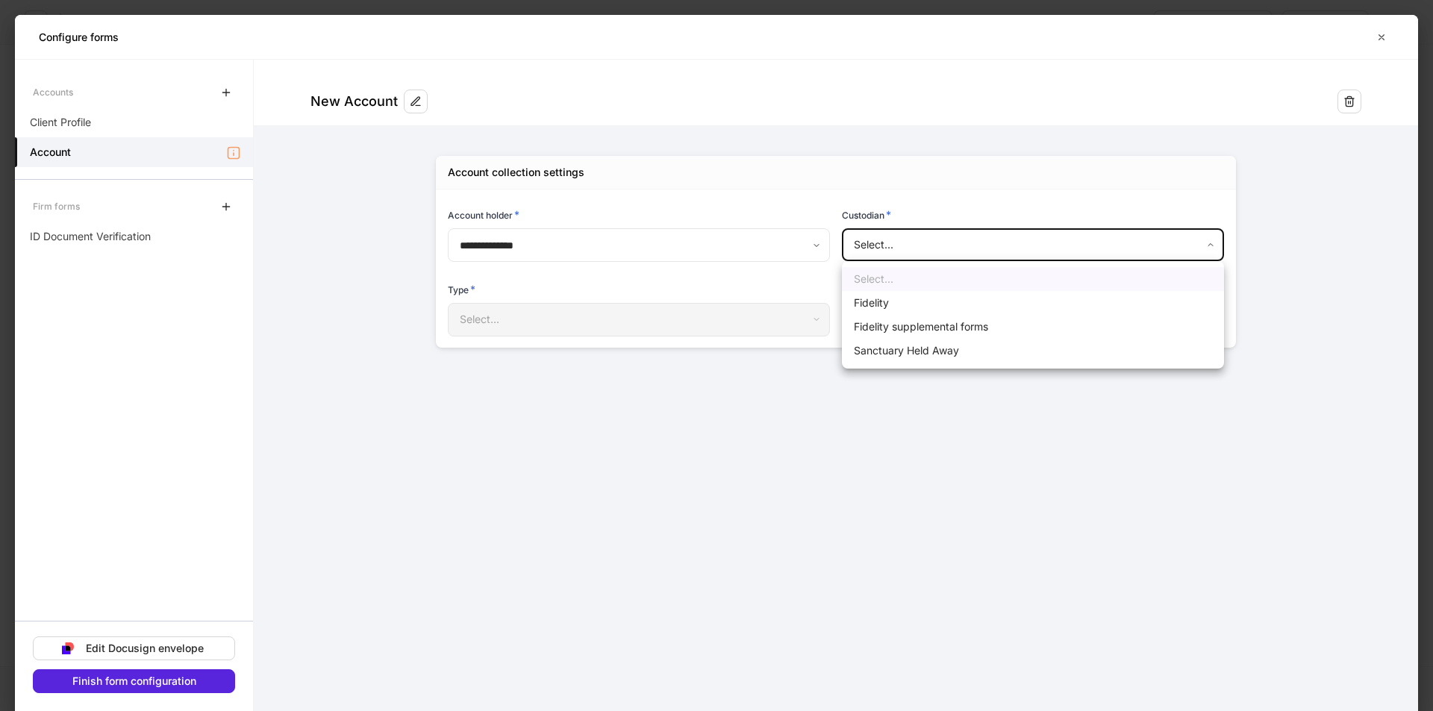
click at [714, 413] on div at bounding box center [716, 355] width 1433 height 711
